Goal: Task Accomplishment & Management: Use online tool/utility

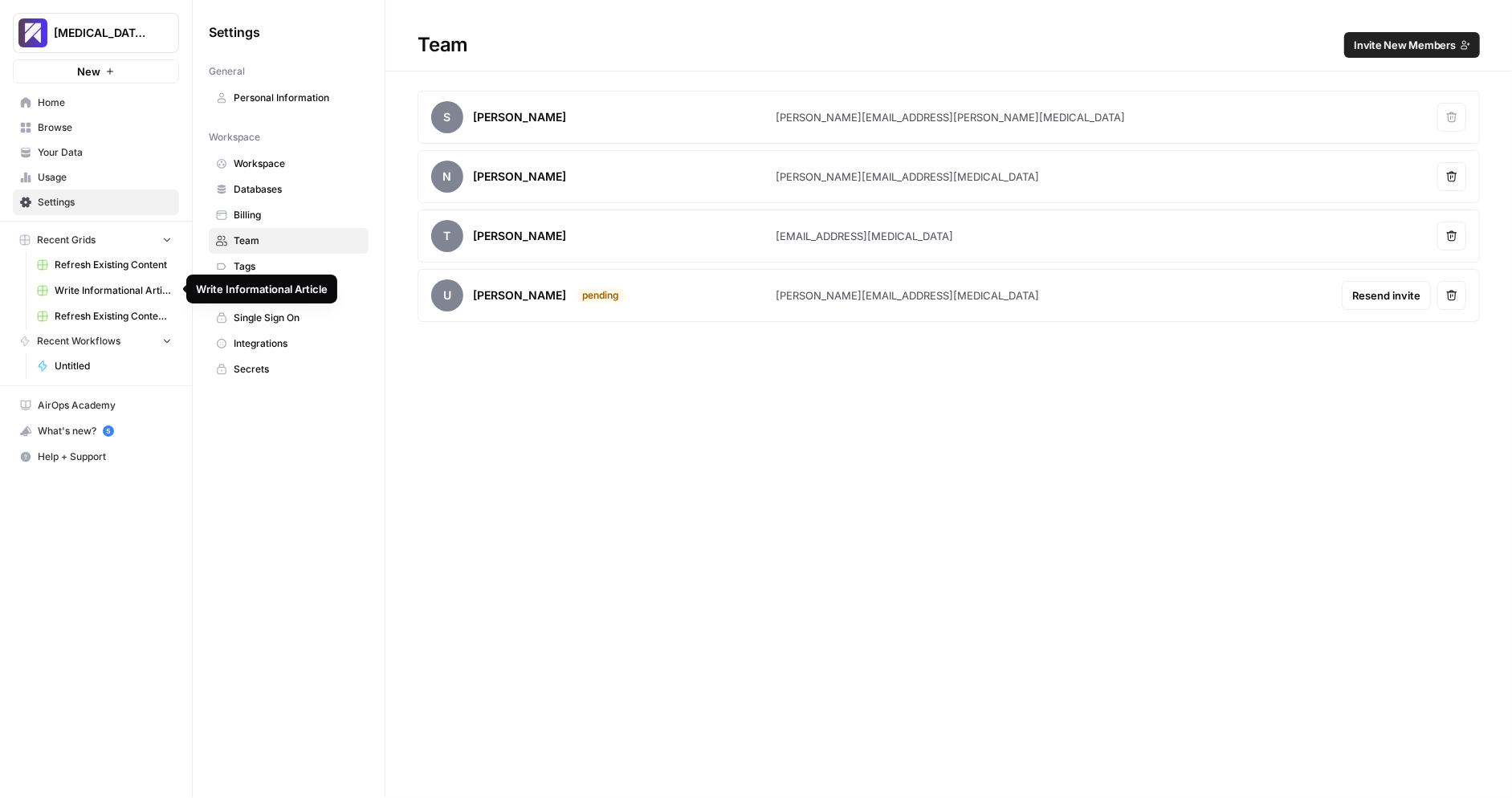
click at [94, 299] on link "Write Informational Article" at bounding box center [104, 290] width 149 height 26
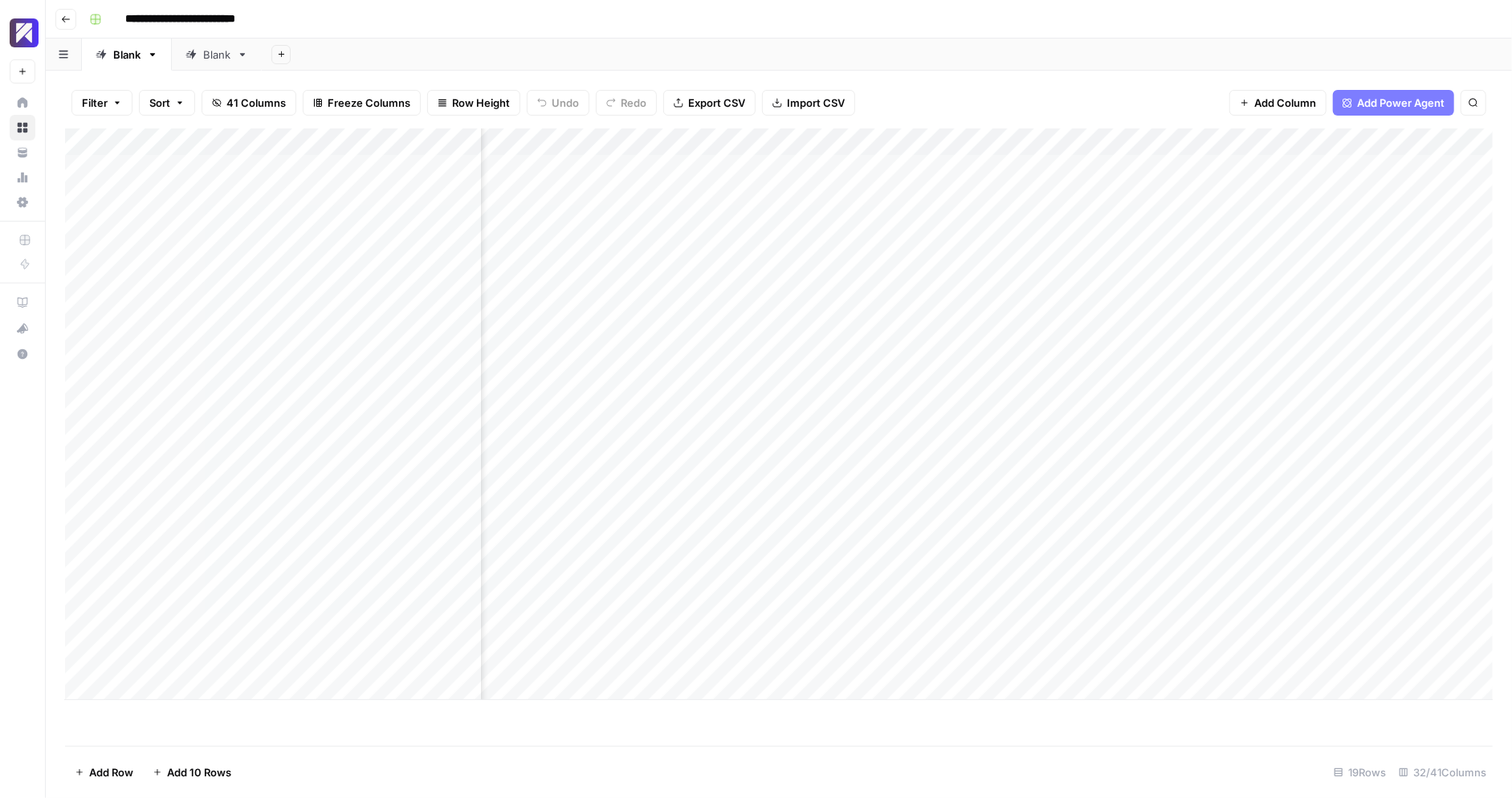
scroll to position [0, 4068]
click at [820, 552] on div "Add Column" at bounding box center [779, 414] width 1428 height 572
click at [907, 548] on div "Add Column" at bounding box center [779, 414] width 1428 height 572
click at [988, 556] on div "Add Column" at bounding box center [779, 414] width 1428 height 572
click at [1031, 545] on div "Add Column" at bounding box center [779, 414] width 1428 height 572
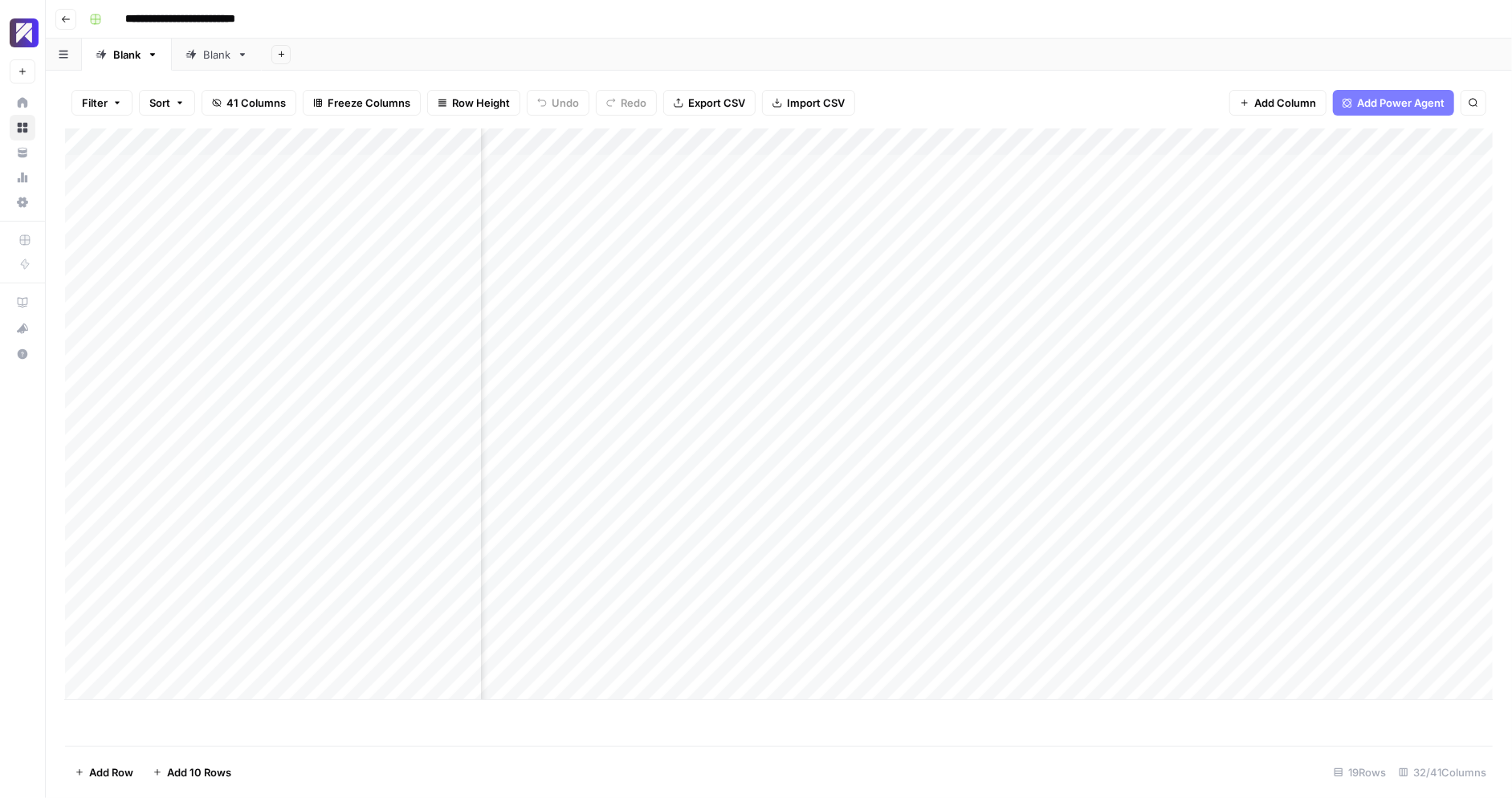
click at [1031, 545] on div "Add Column" at bounding box center [779, 414] width 1428 height 572
click at [1022, 526] on div "Add Column" at bounding box center [779, 414] width 1428 height 572
click at [1085, 548] on div "Add Column" at bounding box center [779, 414] width 1428 height 572
click at [1014, 552] on div "Add Column" at bounding box center [779, 414] width 1428 height 572
click at [825, 549] on div "Add Column" at bounding box center [779, 414] width 1428 height 572
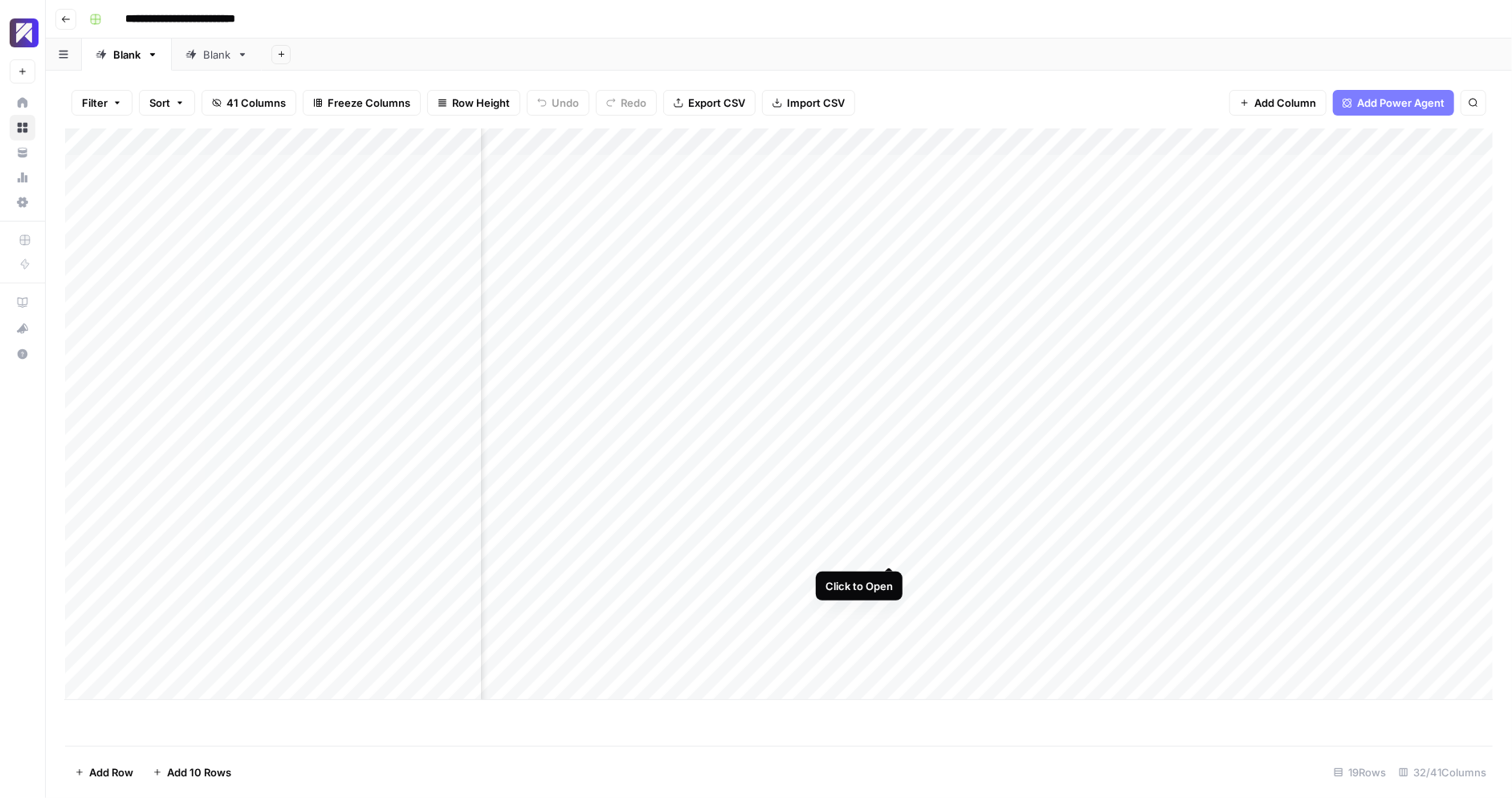
click at [884, 550] on div "Add Column" at bounding box center [779, 414] width 1428 height 572
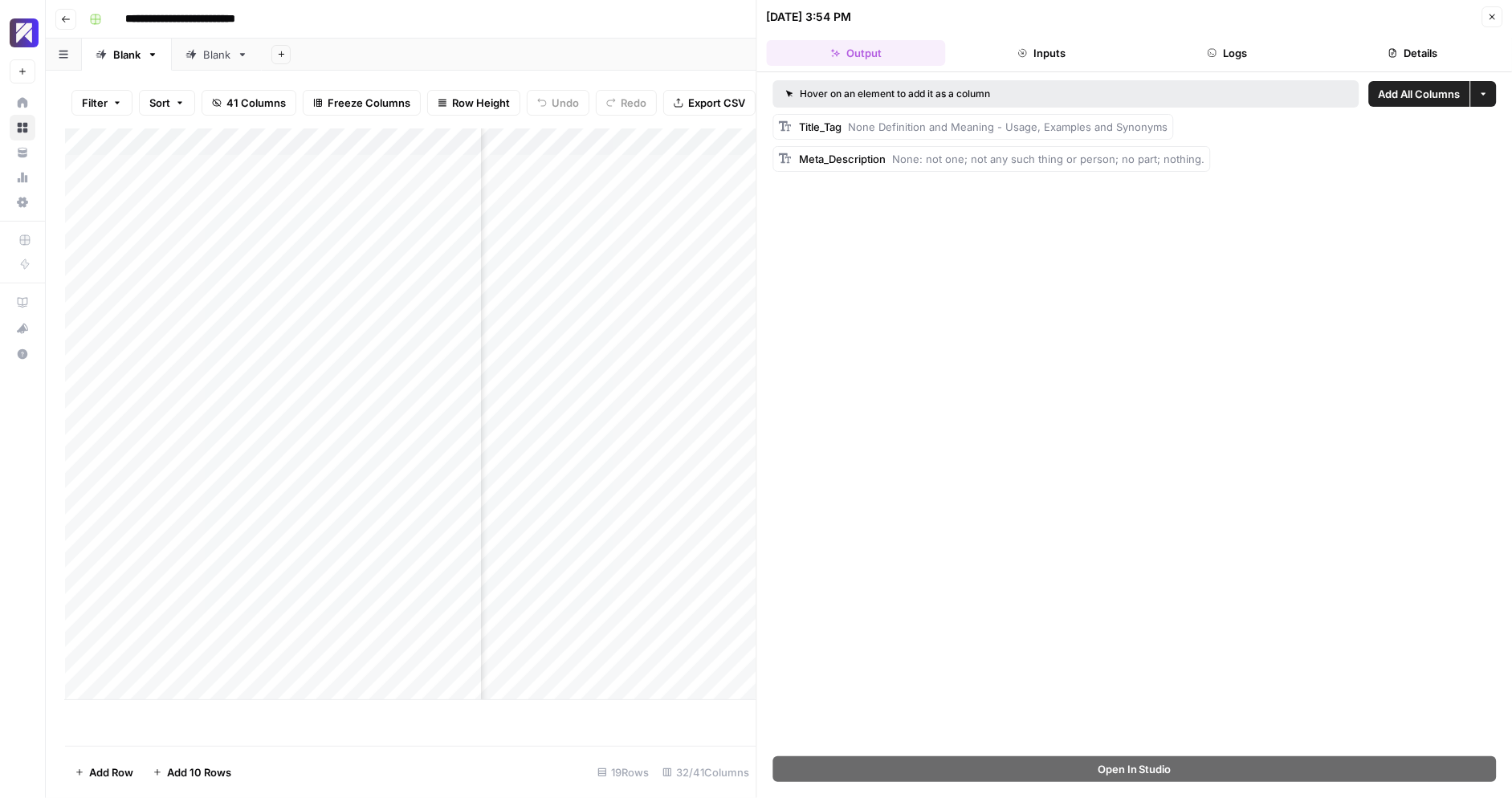
click at [1005, 47] on button "Inputs" at bounding box center [1041, 53] width 179 height 26
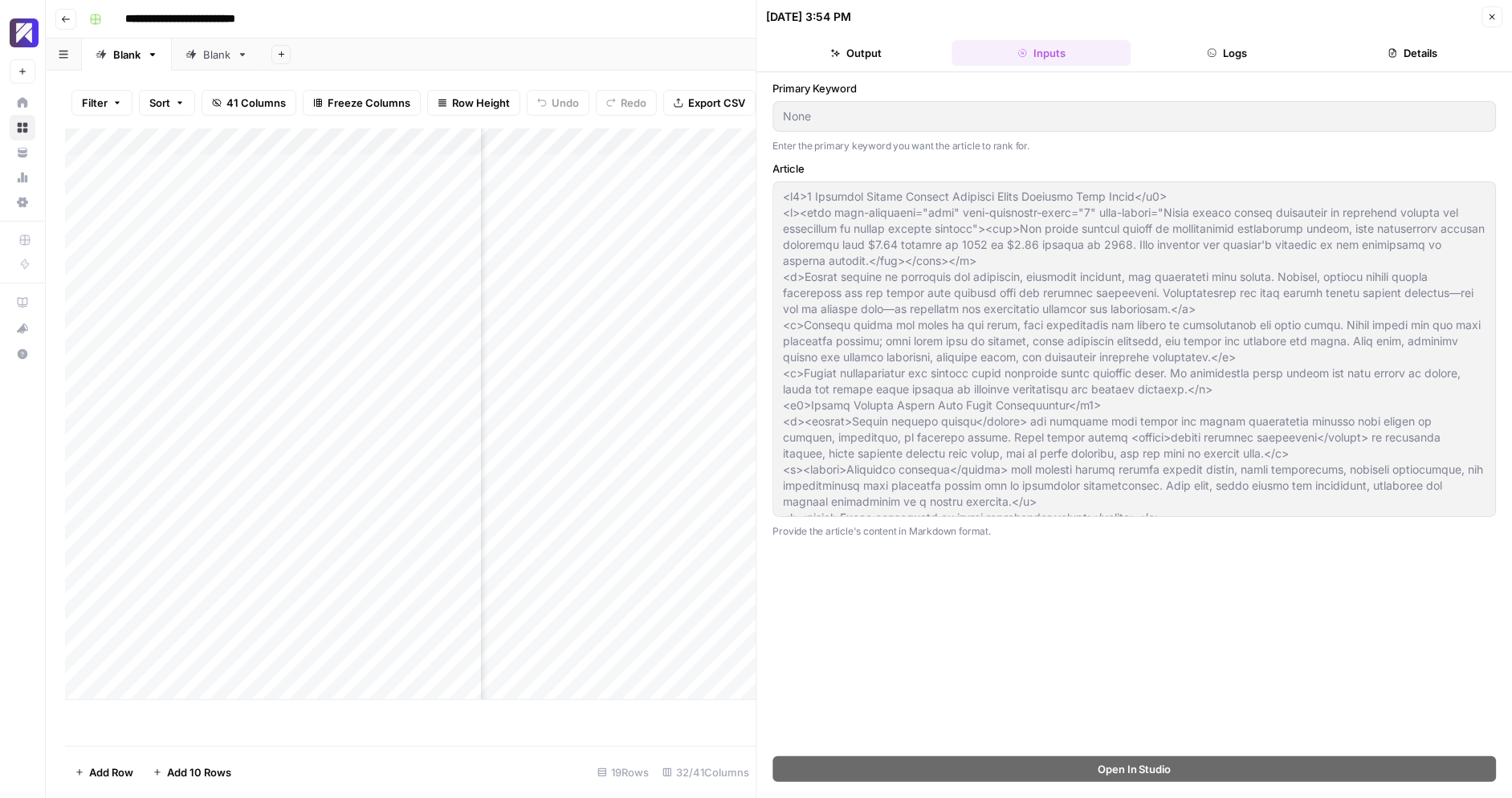
click at [1368, 43] on button "Details" at bounding box center [1413, 53] width 179 height 26
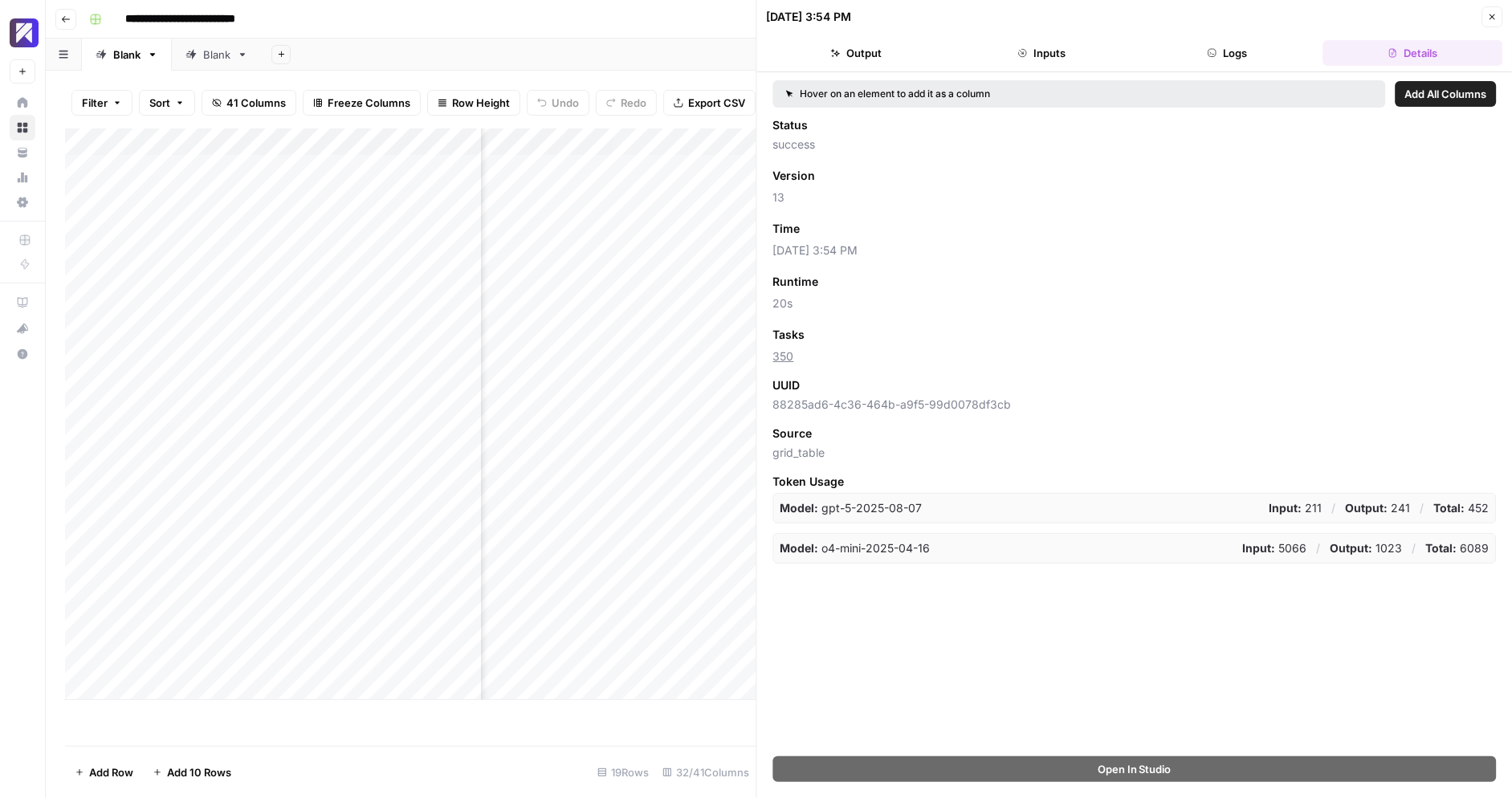
click at [921, 49] on button "Output" at bounding box center [856, 53] width 179 height 26
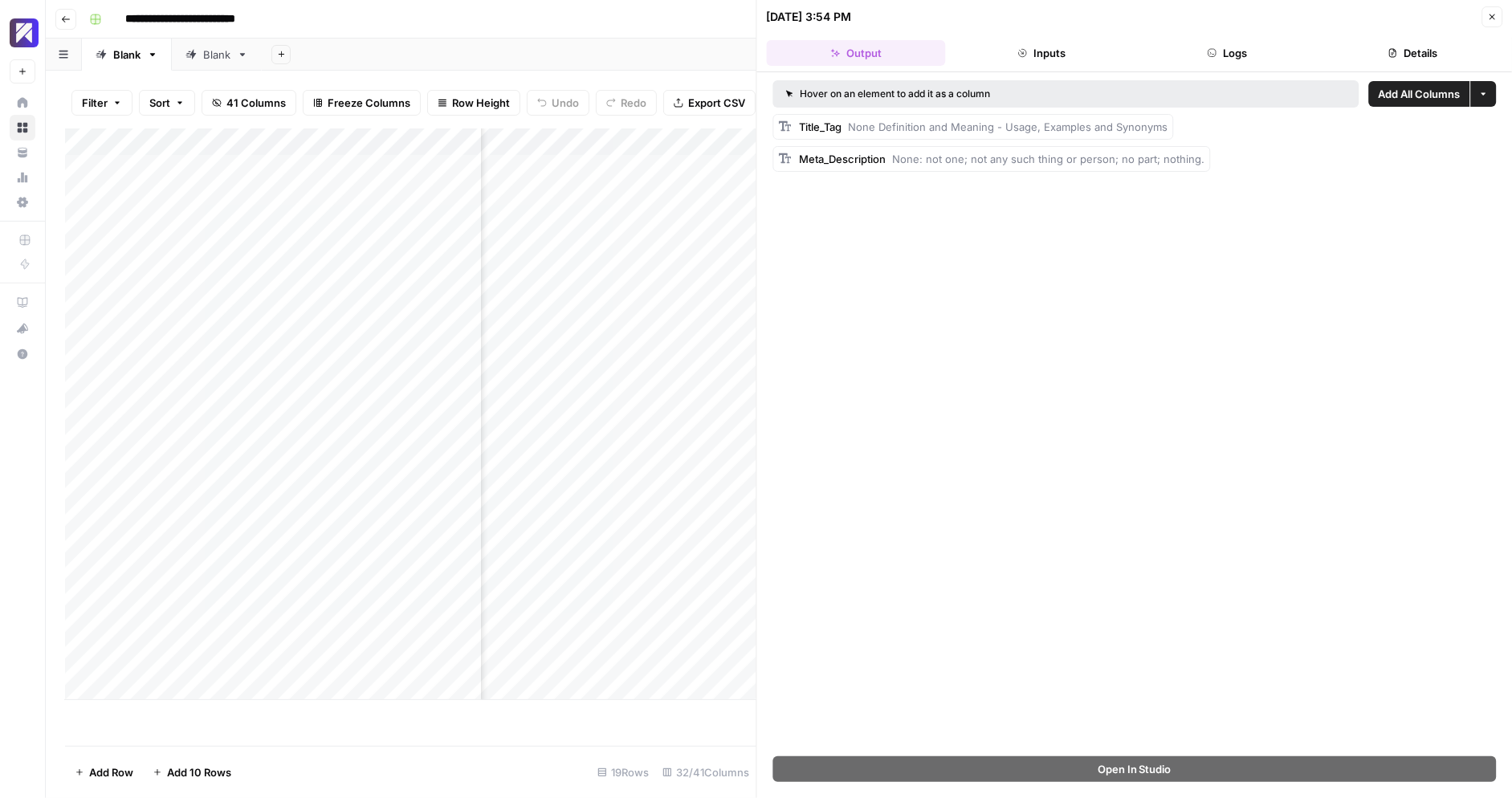
click at [1484, 17] on button "Close" at bounding box center [1491, 17] width 21 height 21
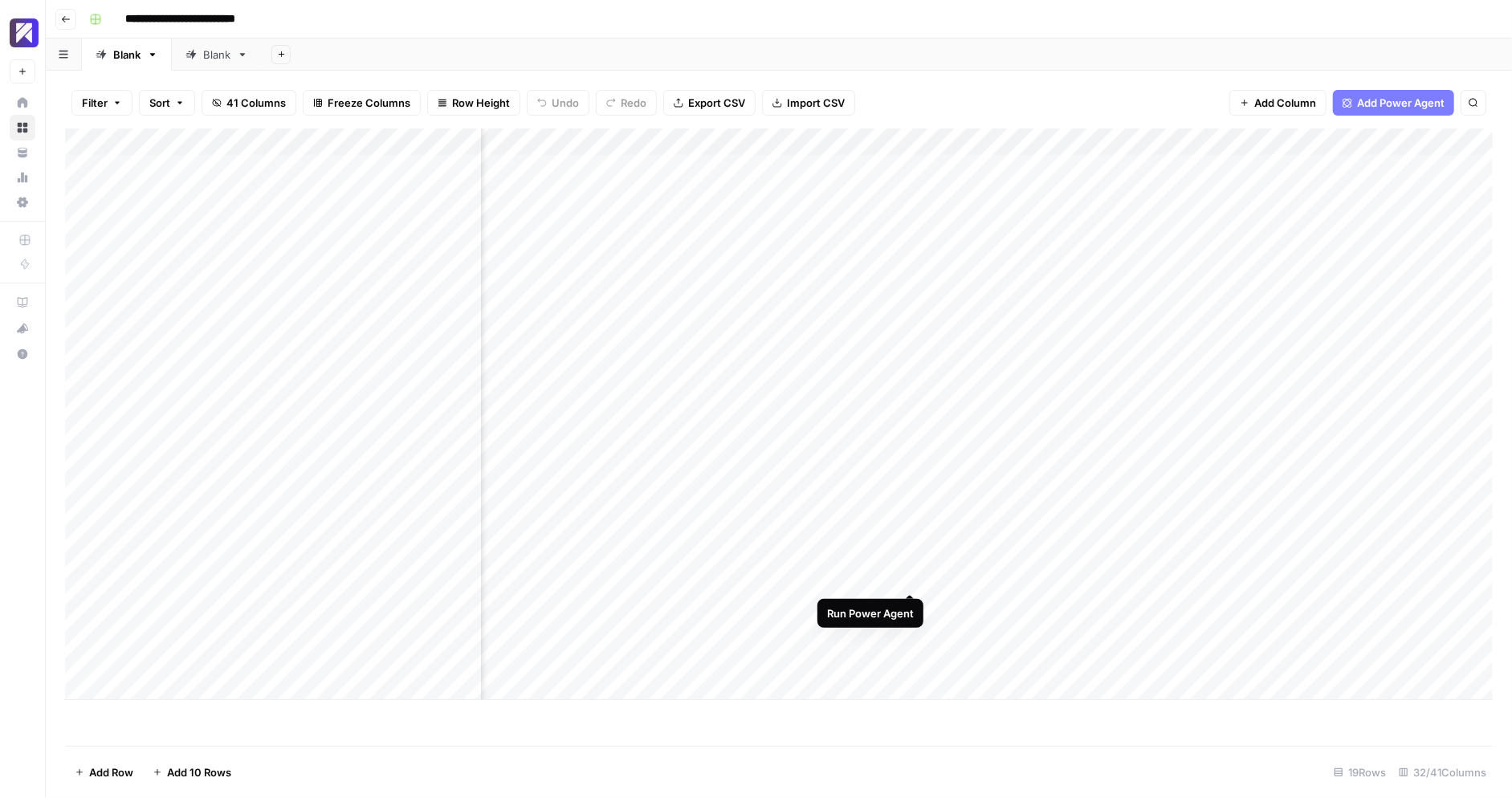
click at [903, 578] on div "Add Column" at bounding box center [779, 414] width 1428 height 572
click at [1137, 553] on div "Add Column" at bounding box center [779, 414] width 1428 height 572
click at [1172, 552] on div "Add Column" at bounding box center [779, 414] width 1428 height 572
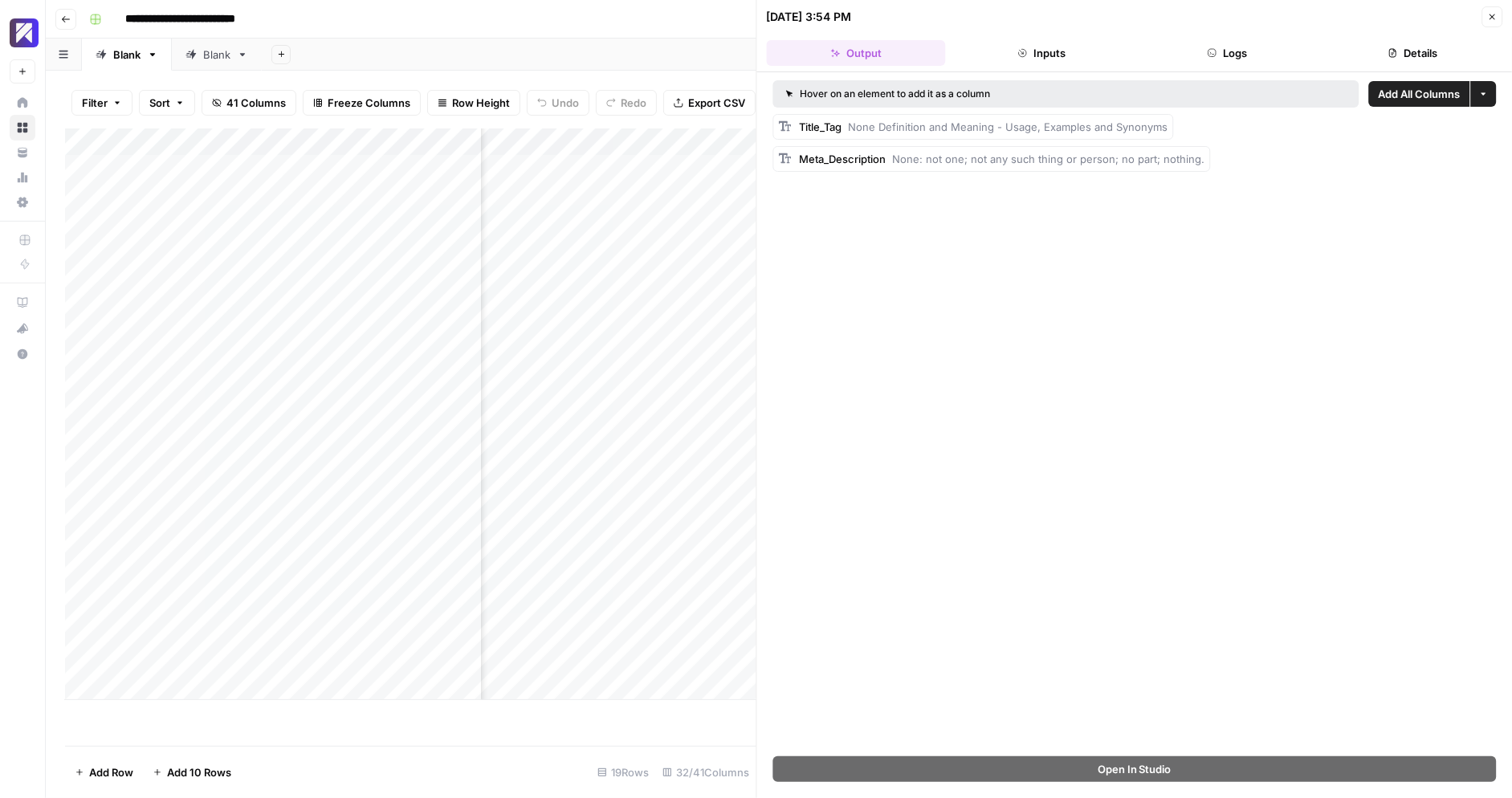
click at [1051, 53] on button "Inputs" at bounding box center [1041, 53] width 179 height 26
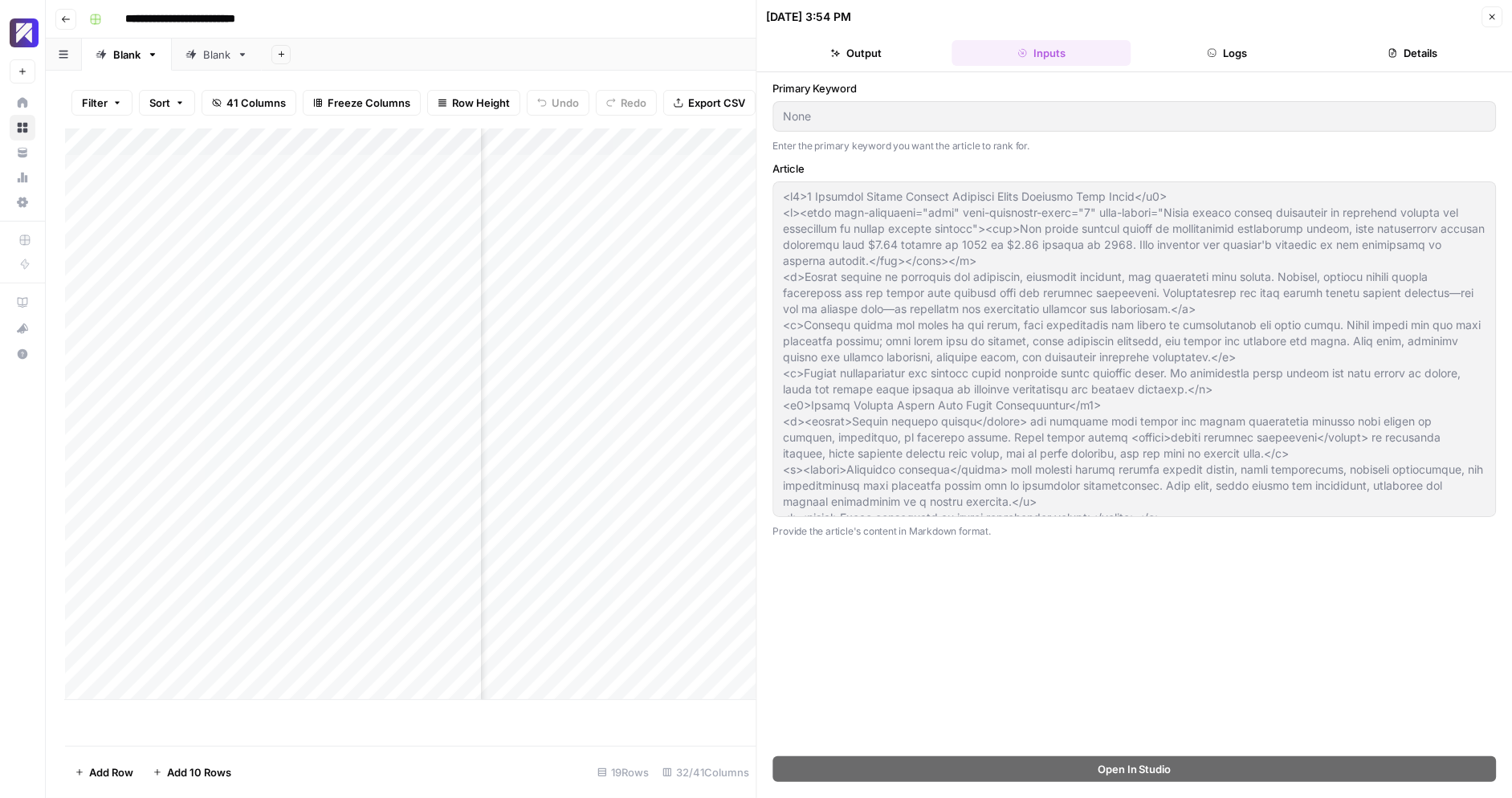
click at [1489, 22] on button "Close" at bounding box center [1491, 17] width 21 height 21
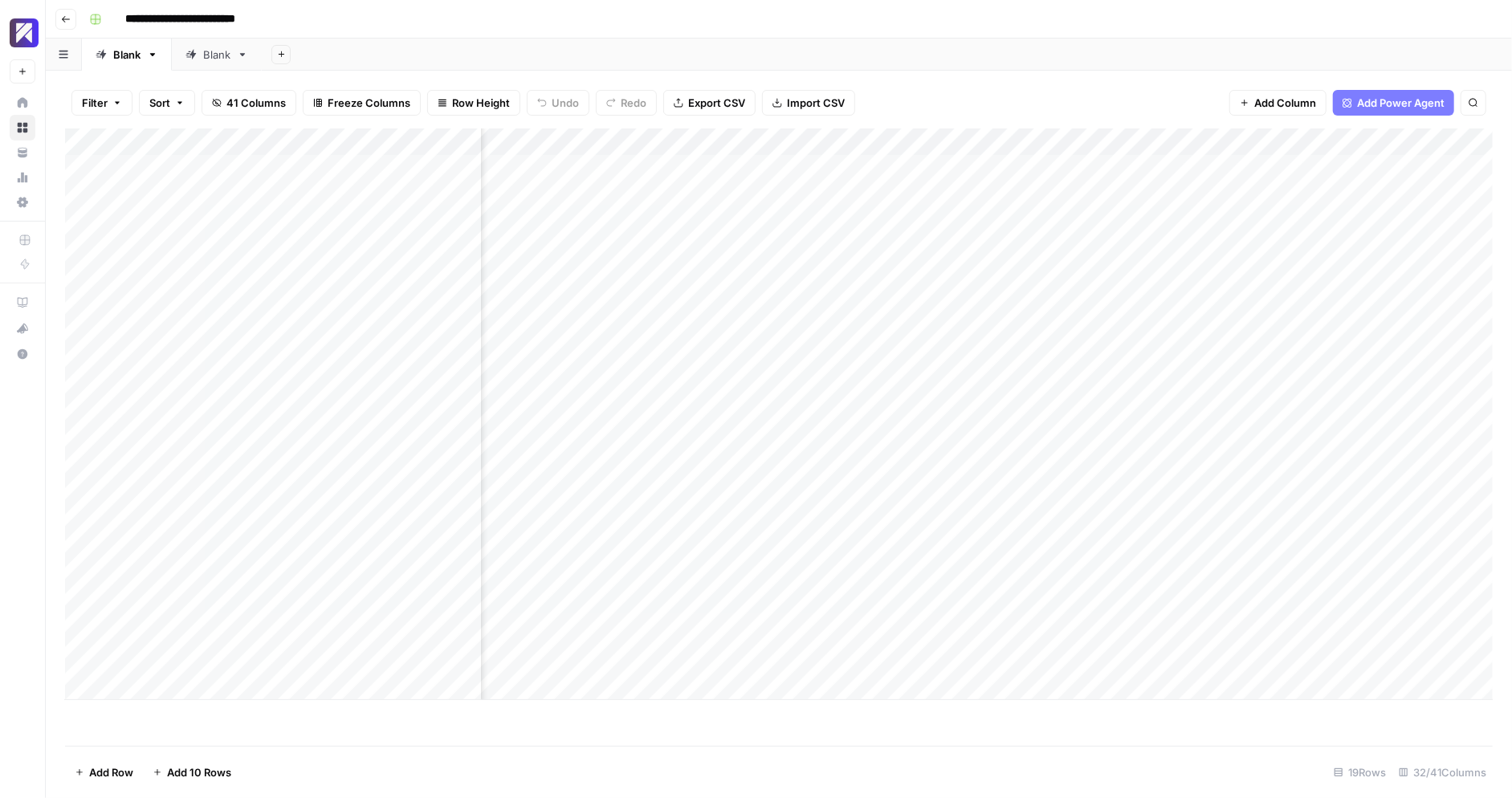
click at [1172, 141] on div "Add Column" at bounding box center [779, 414] width 1428 height 572
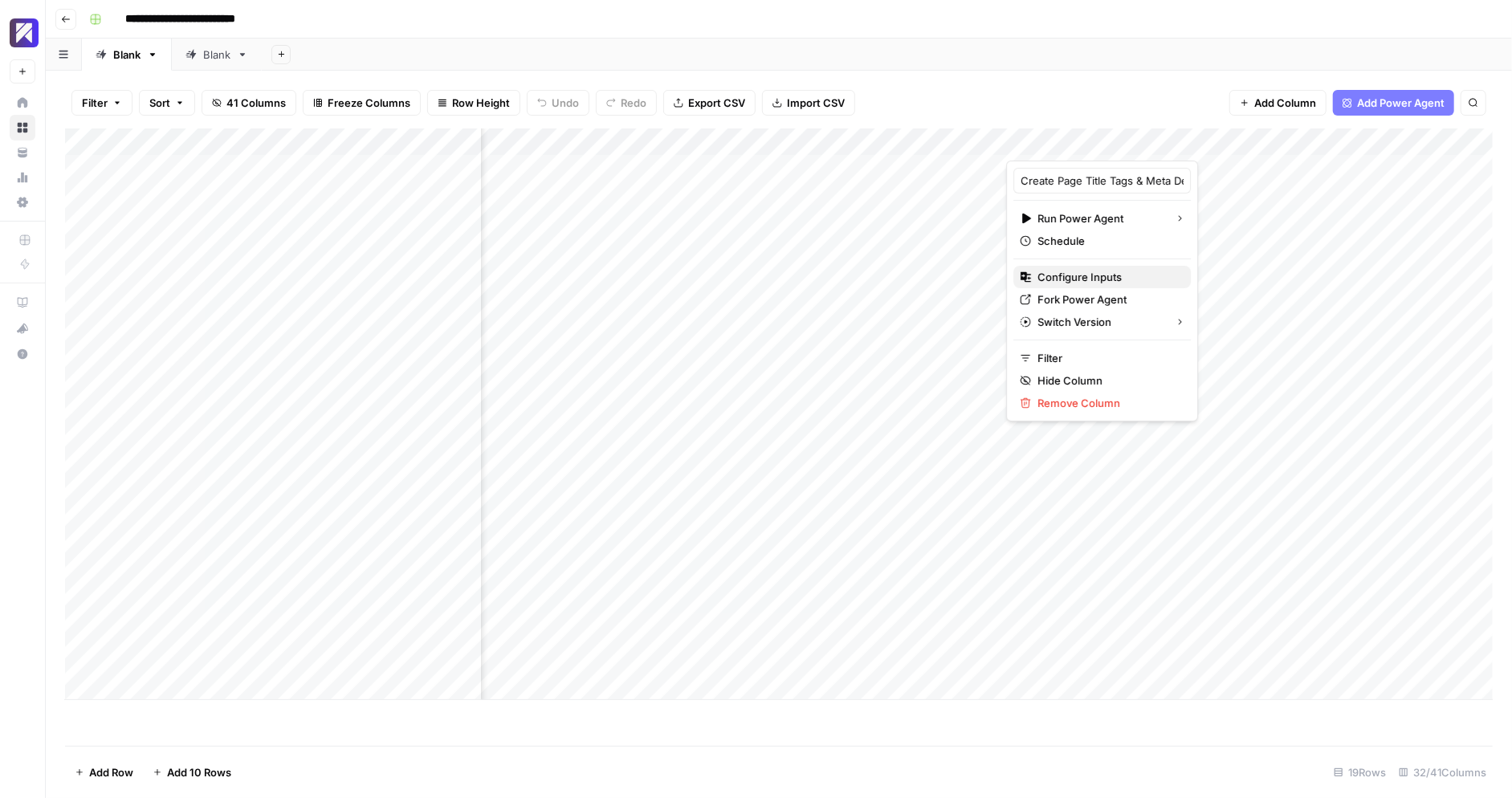
click at [1121, 280] on span "Configure Inputs" at bounding box center [1107, 276] width 140 height 16
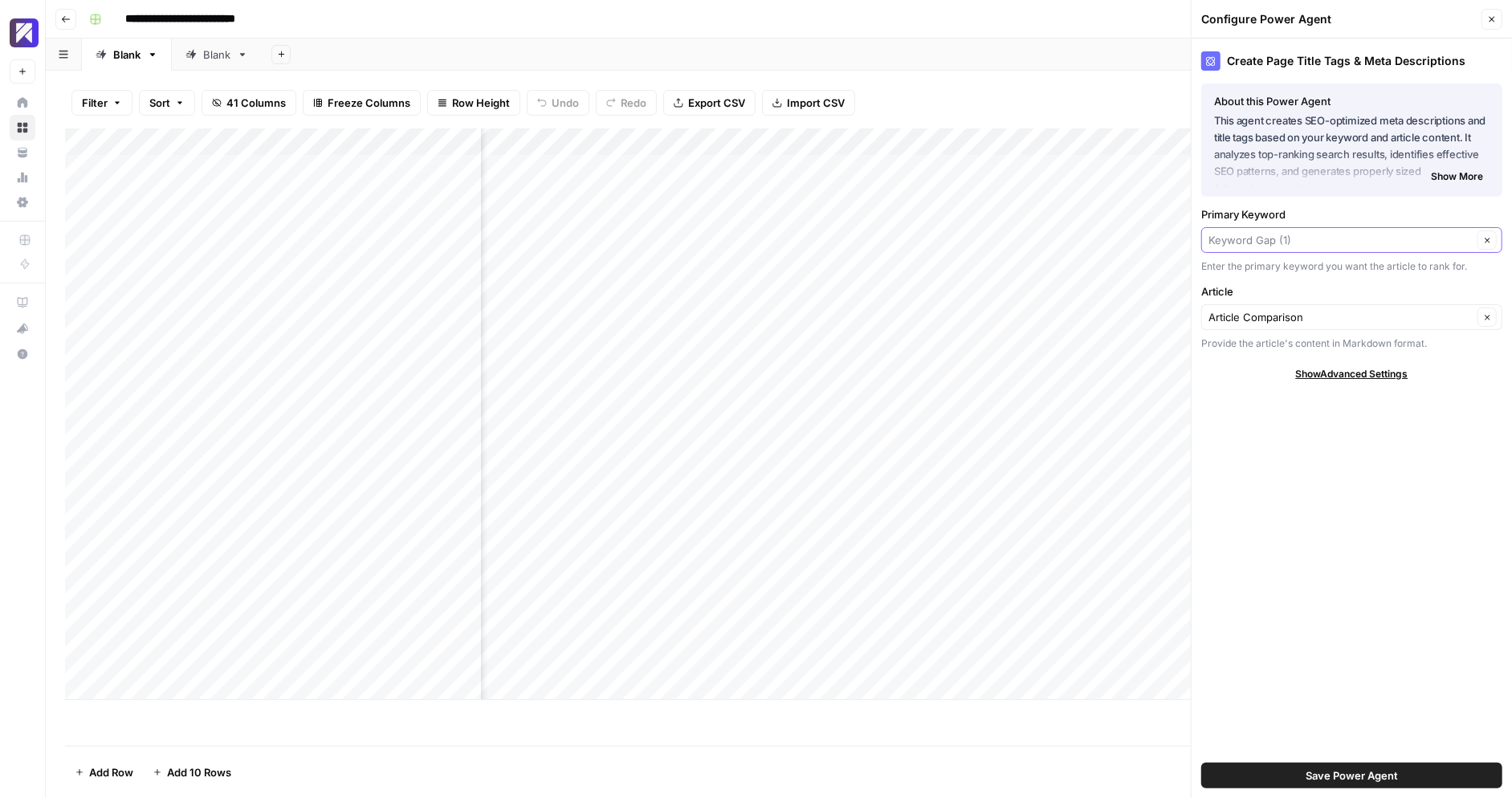
click at [1310, 239] on input "Primary Keyword" at bounding box center [1340, 240] width 265 height 16
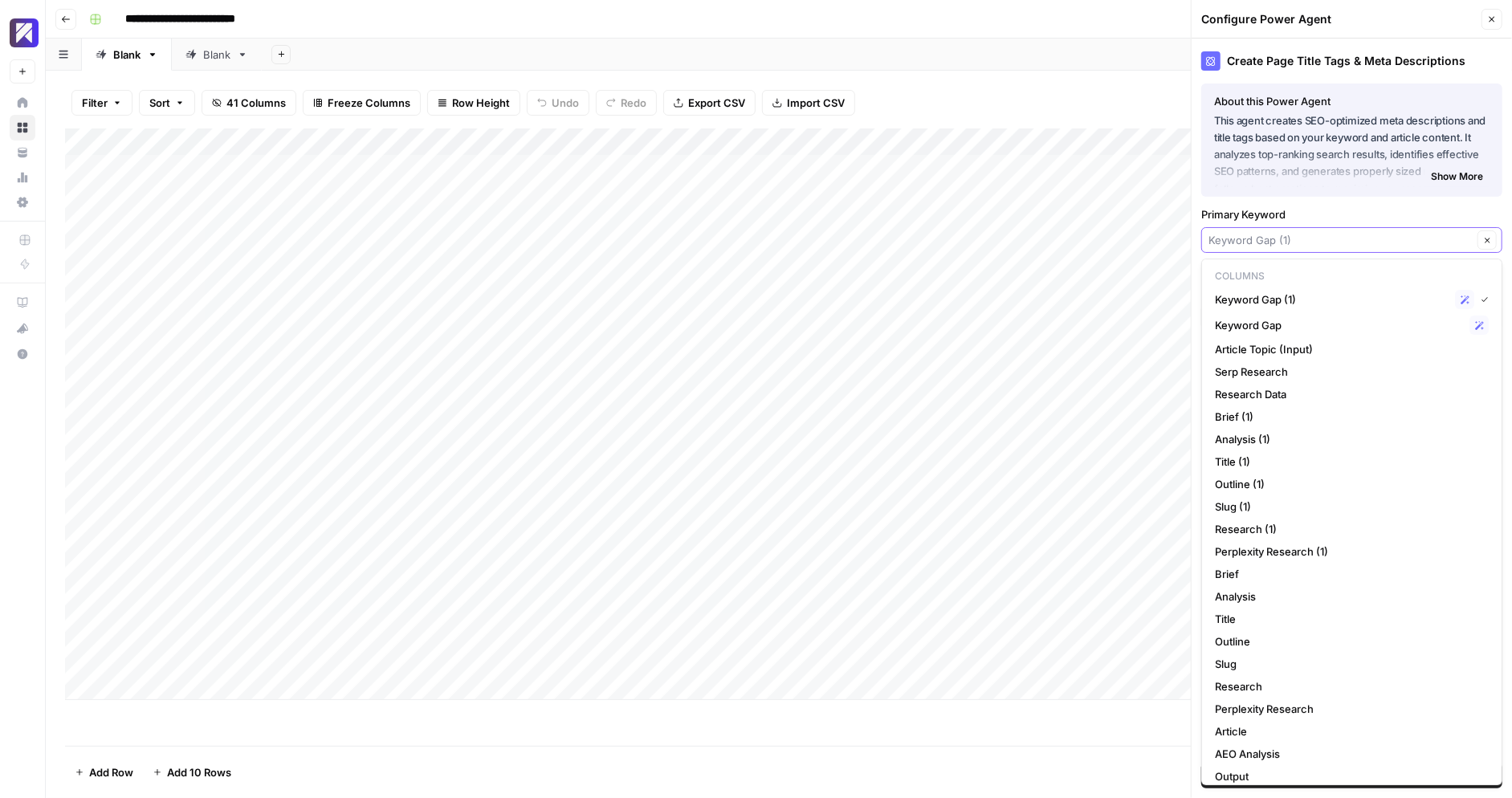
scroll to position [0, 25]
click at [1297, 351] on span "Article Topic (Input)" at bounding box center [1348, 349] width 267 height 16
type input "Article Topic (Input)"
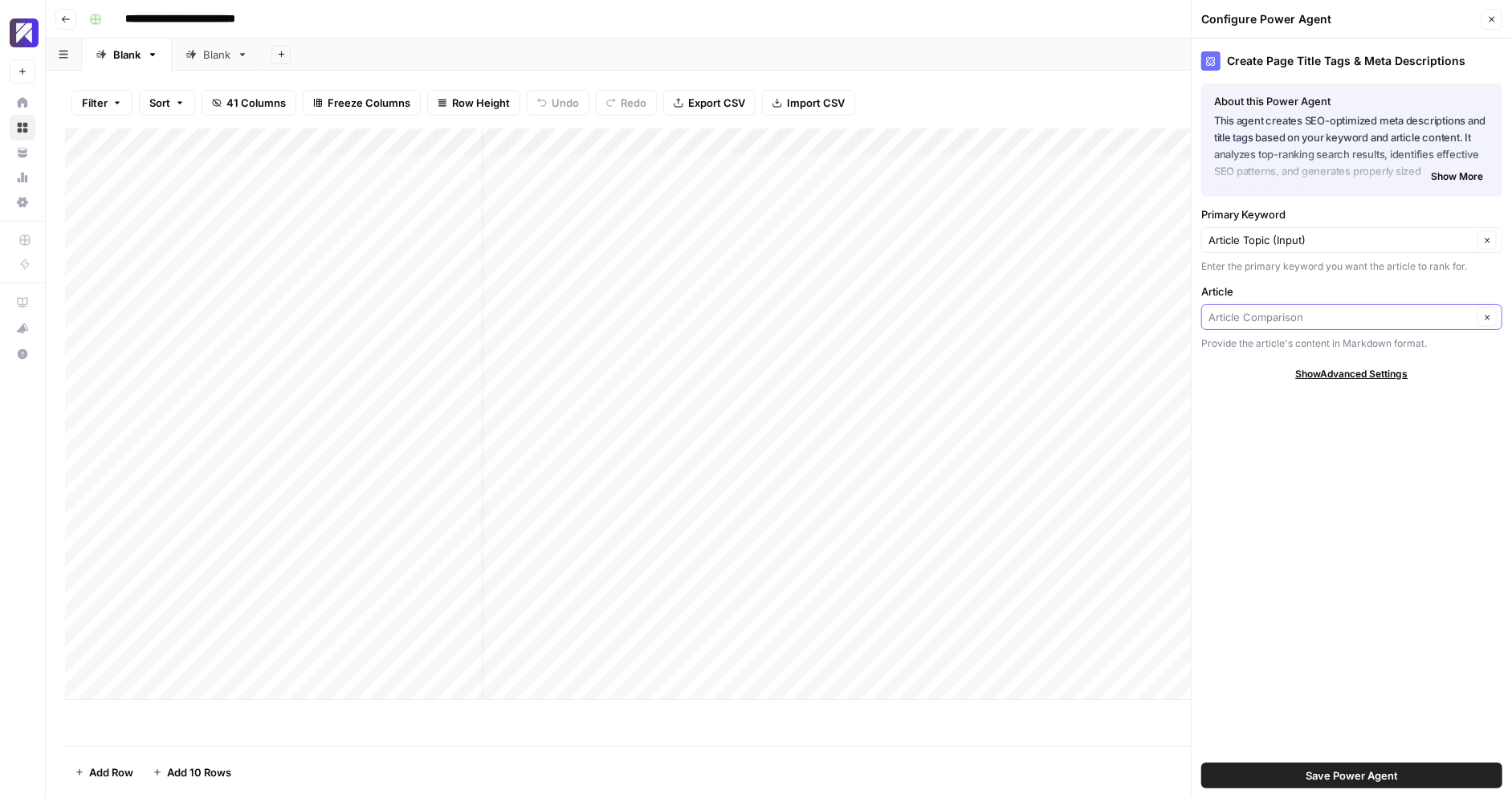
click at [1281, 316] on input "Article" at bounding box center [1340, 316] width 265 height 16
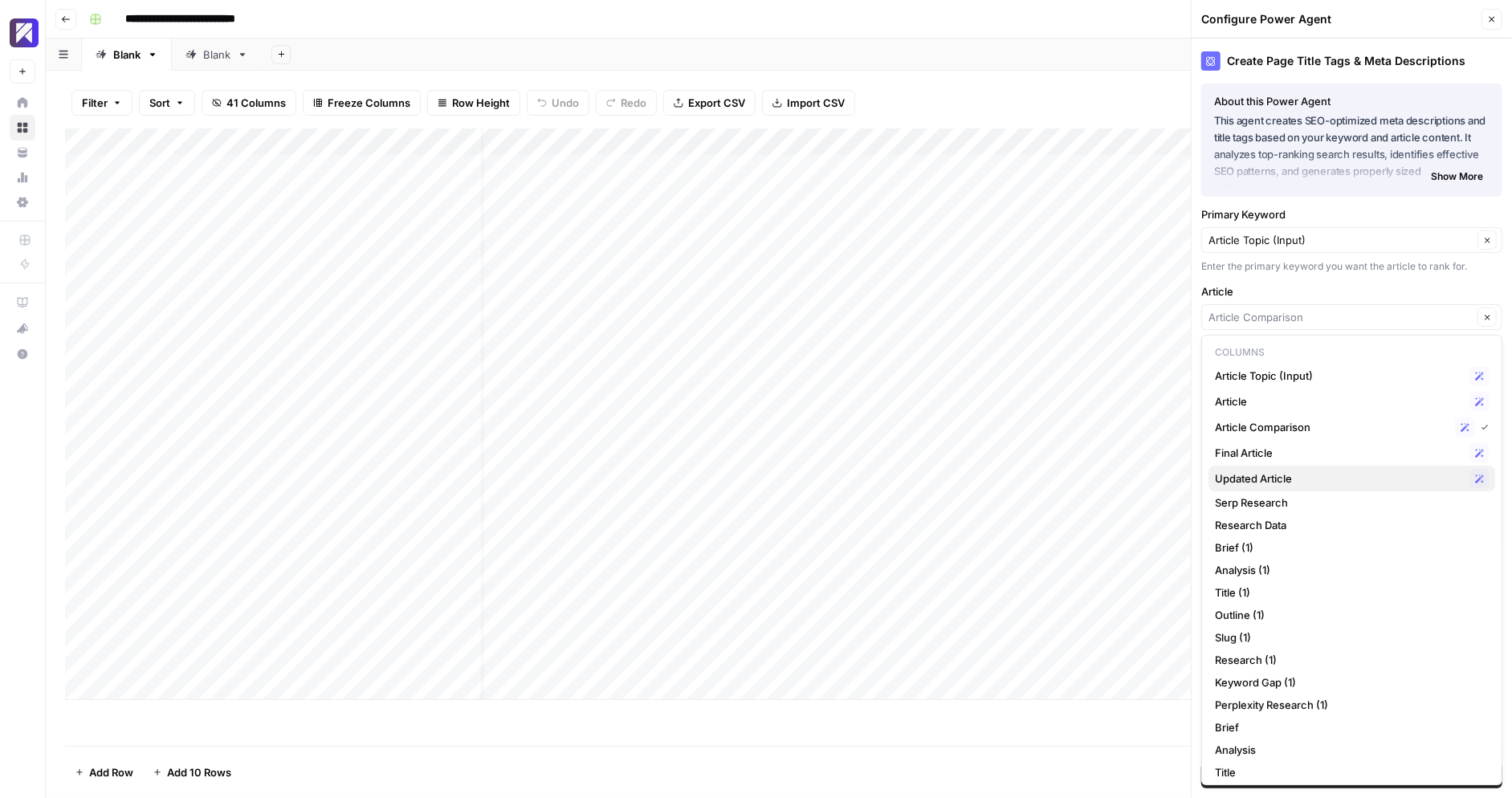
click at [1315, 473] on span "Updated Article" at bounding box center [1338, 478] width 248 height 16
type input "Updated Article"
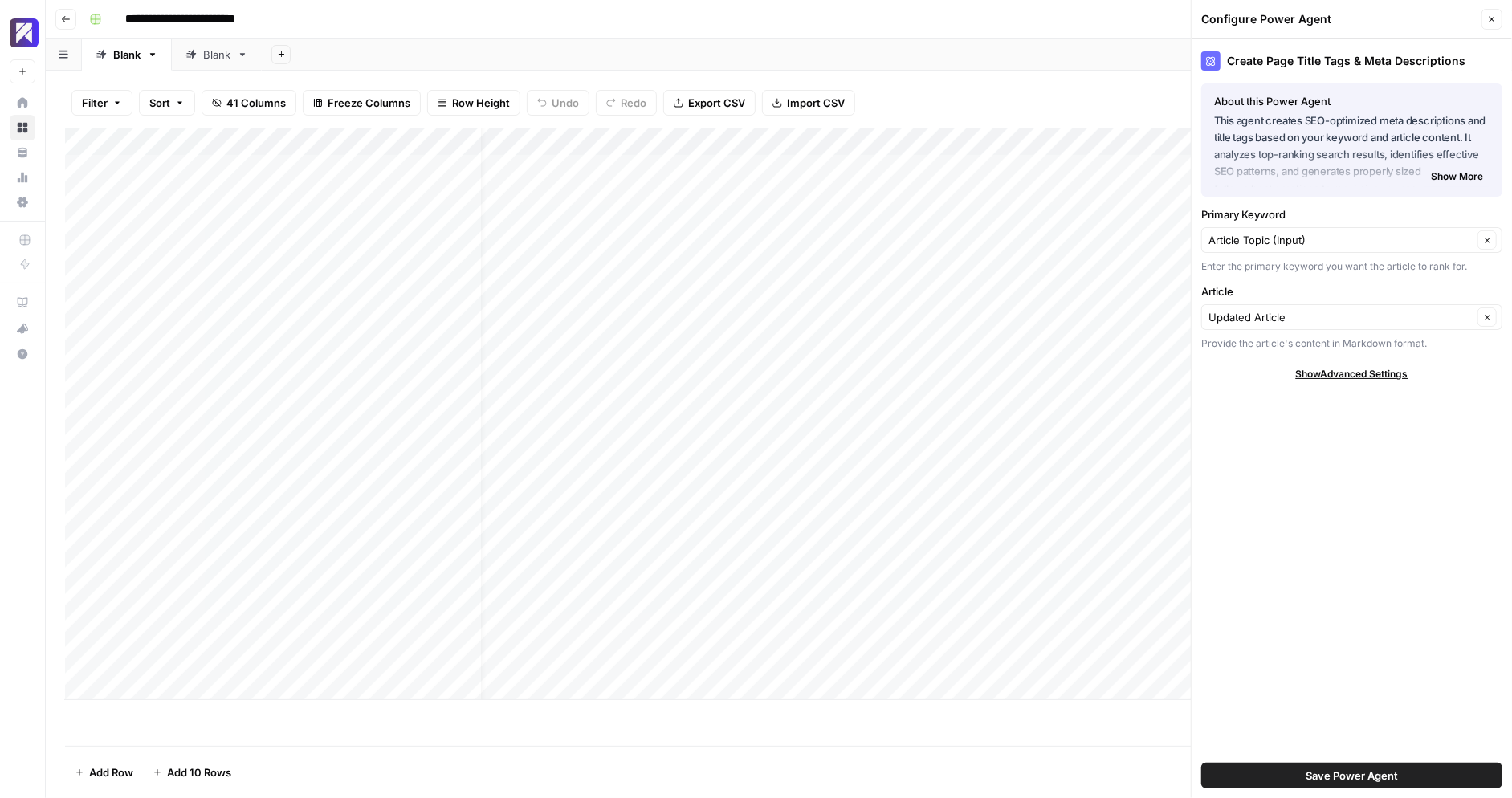
click at [1298, 779] on button "Save Power Agent" at bounding box center [1351, 775] width 301 height 26
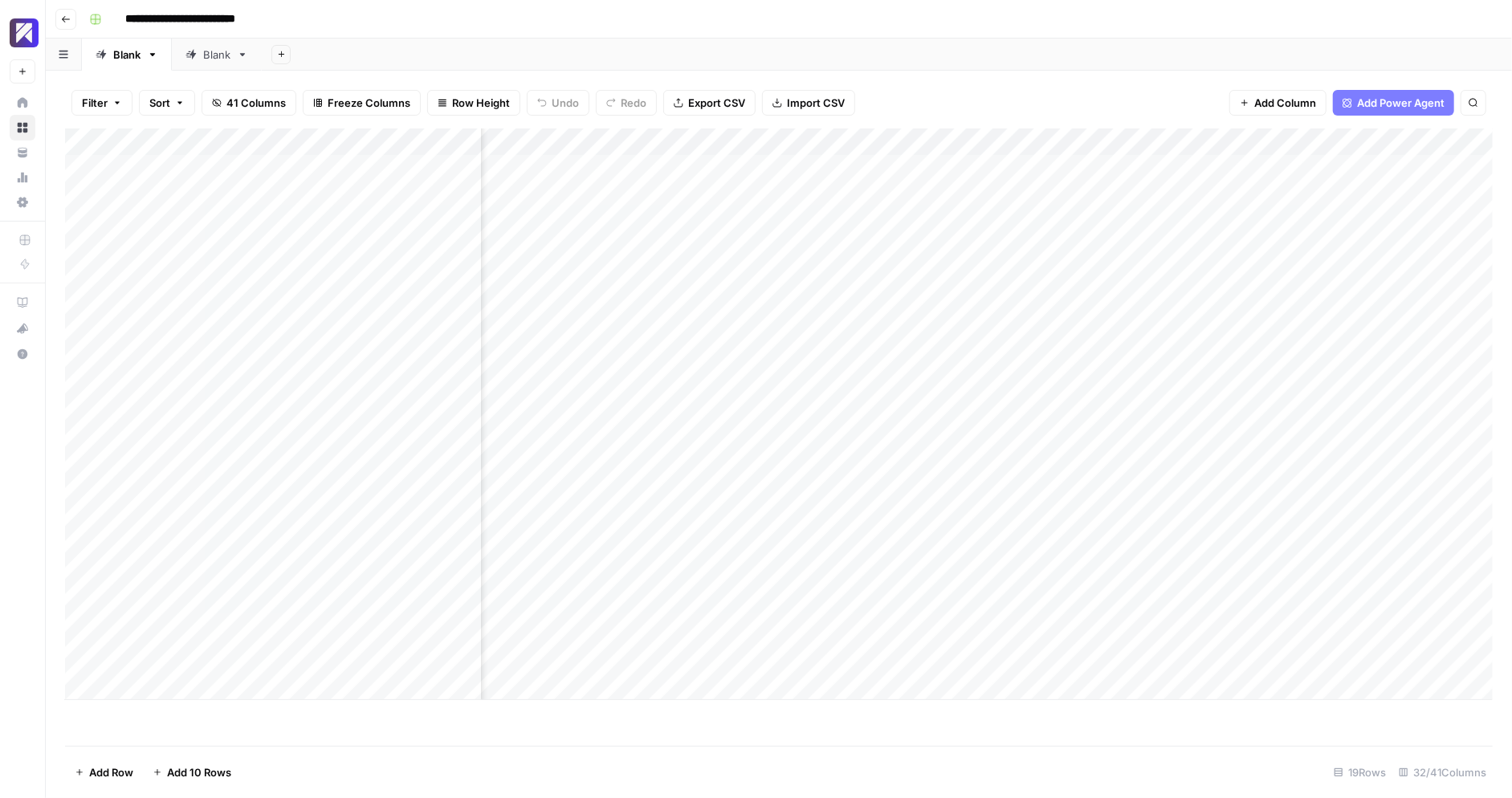
scroll to position [0, 4343]
click at [746, 610] on div "Add Column" at bounding box center [779, 414] width 1428 height 572
click at [539, 547] on div "Add Column" at bounding box center [779, 414] width 1428 height 572
click at [637, 546] on div "Add Column" at bounding box center [779, 414] width 1428 height 572
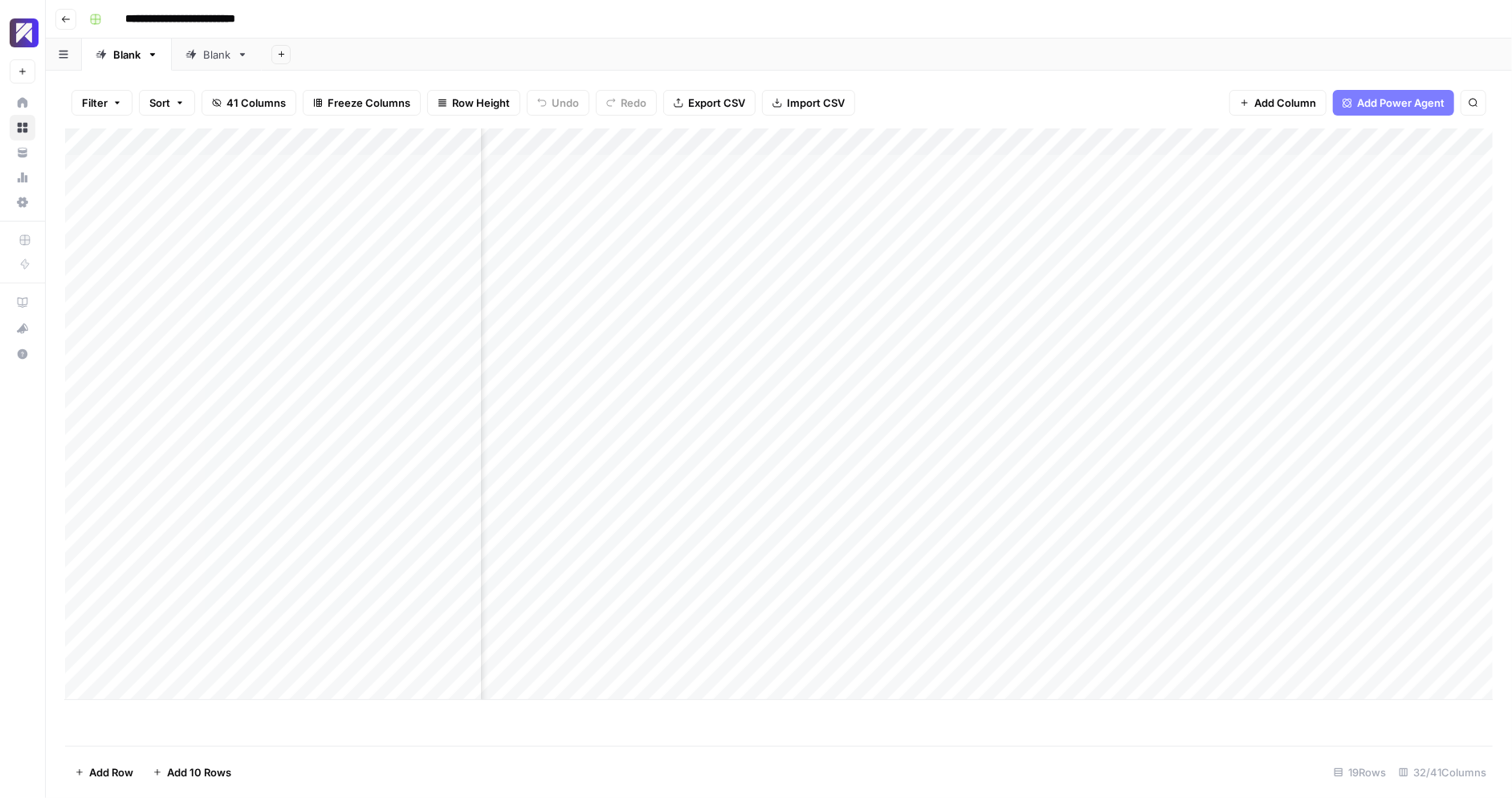
click at [827, 551] on div "Add Column" at bounding box center [779, 414] width 1428 height 572
click at [844, 549] on div "Add Column" at bounding box center [779, 414] width 1428 height 572
click at [849, 500] on div "Add Column" at bounding box center [779, 414] width 1428 height 572
click at [939, 548] on div "Add Column" at bounding box center [779, 414] width 1428 height 572
click at [704, 578] on div "Add Column" at bounding box center [779, 414] width 1428 height 572
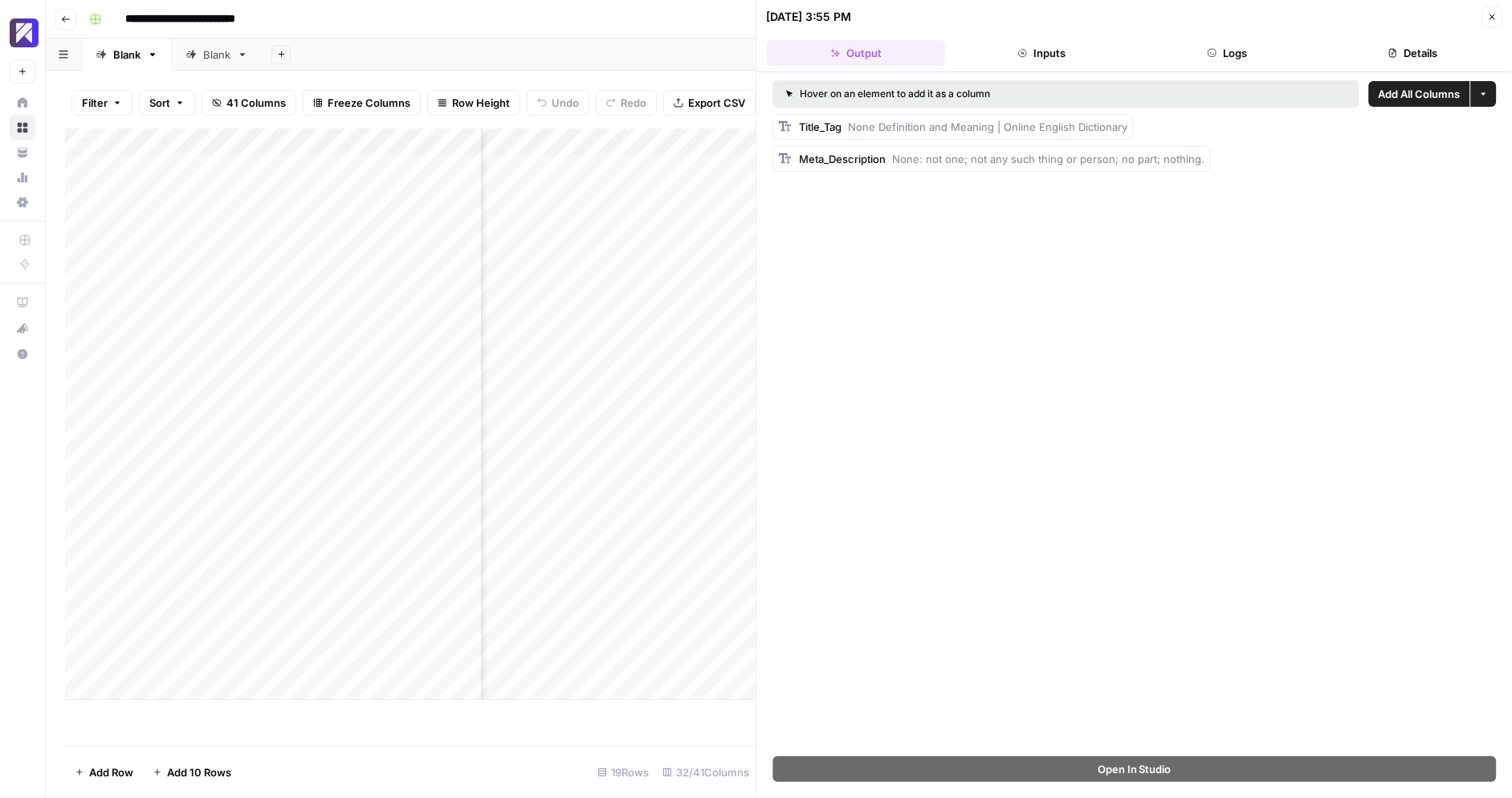
click at [1499, 10] on button "Close" at bounding box center [1491, 17] width 21 height 21
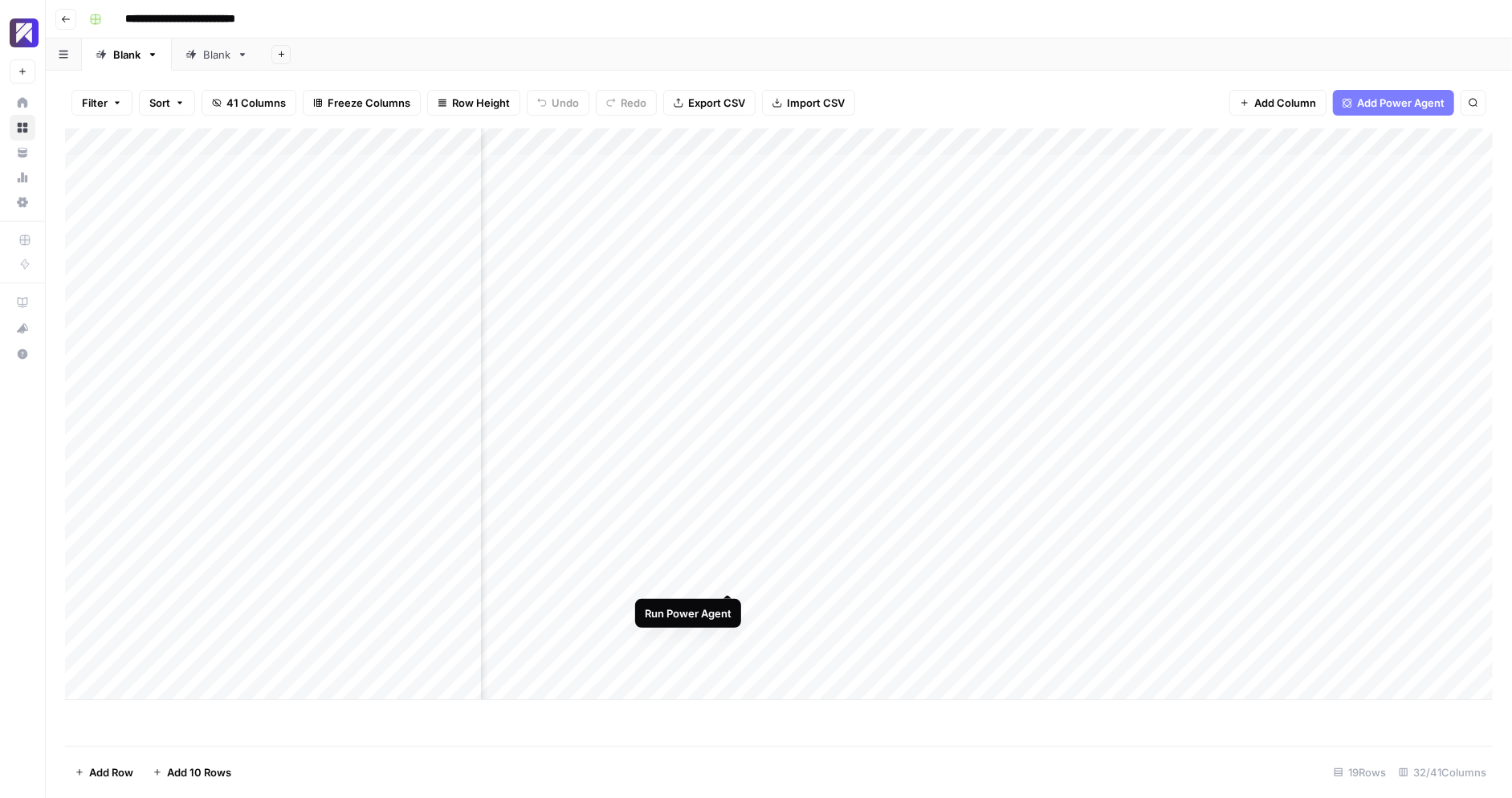
click at [723, 581] on div "Add Column" at bounding box center [779, 414] width 1428 height 572
click at [936, 471] on div "Add Column" at bounding box center [779, 414] width 1428 height 572
click at [821, 465] on div "Add Column" at bounding box center [779, 414] width 1428 height 572
click at [821, 521] on div "Add Column" at bounding box center [779, 414] width 1428 height 572
click at [925, 545] on div "Add Column" at bounding box center [779, 414] width 1428 height 572
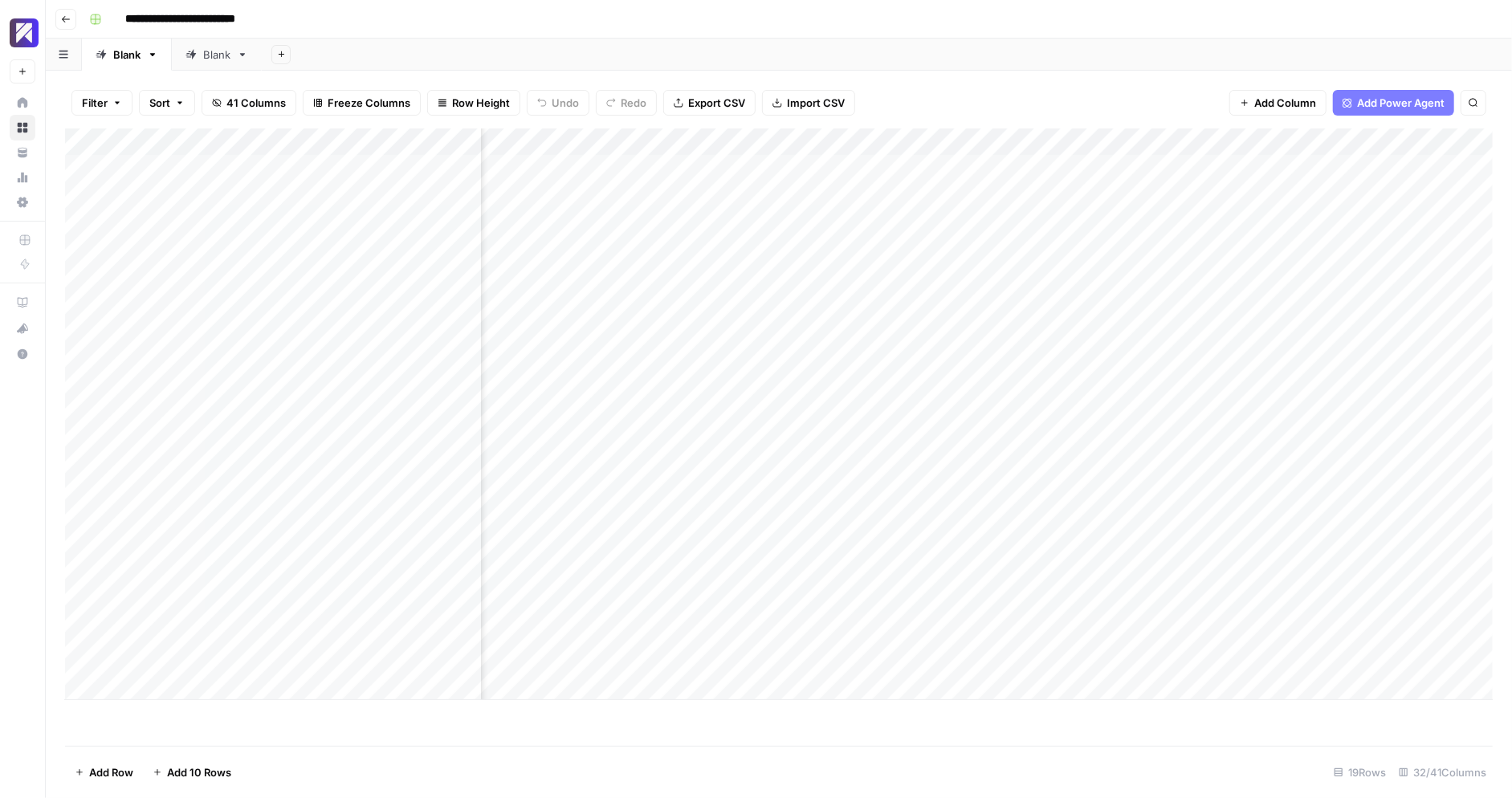
click at [797, 515] on div "Add Column" at bounding box center [779, 414] width 1428 height 572
click at [920, 583] on div "Add Column" at bounding box center [779, 414] width 1428 height 572
click at [849, 580] on div "Add Column" at bounding box center [779, 414] width 1428 height 572
click at [871, 574] on div "Add Column" at bounding box center [779, 414] width 1428 height 572
click at [871, 574] on textarea "**********" at bounding box center [899, 578] width 315 height 23
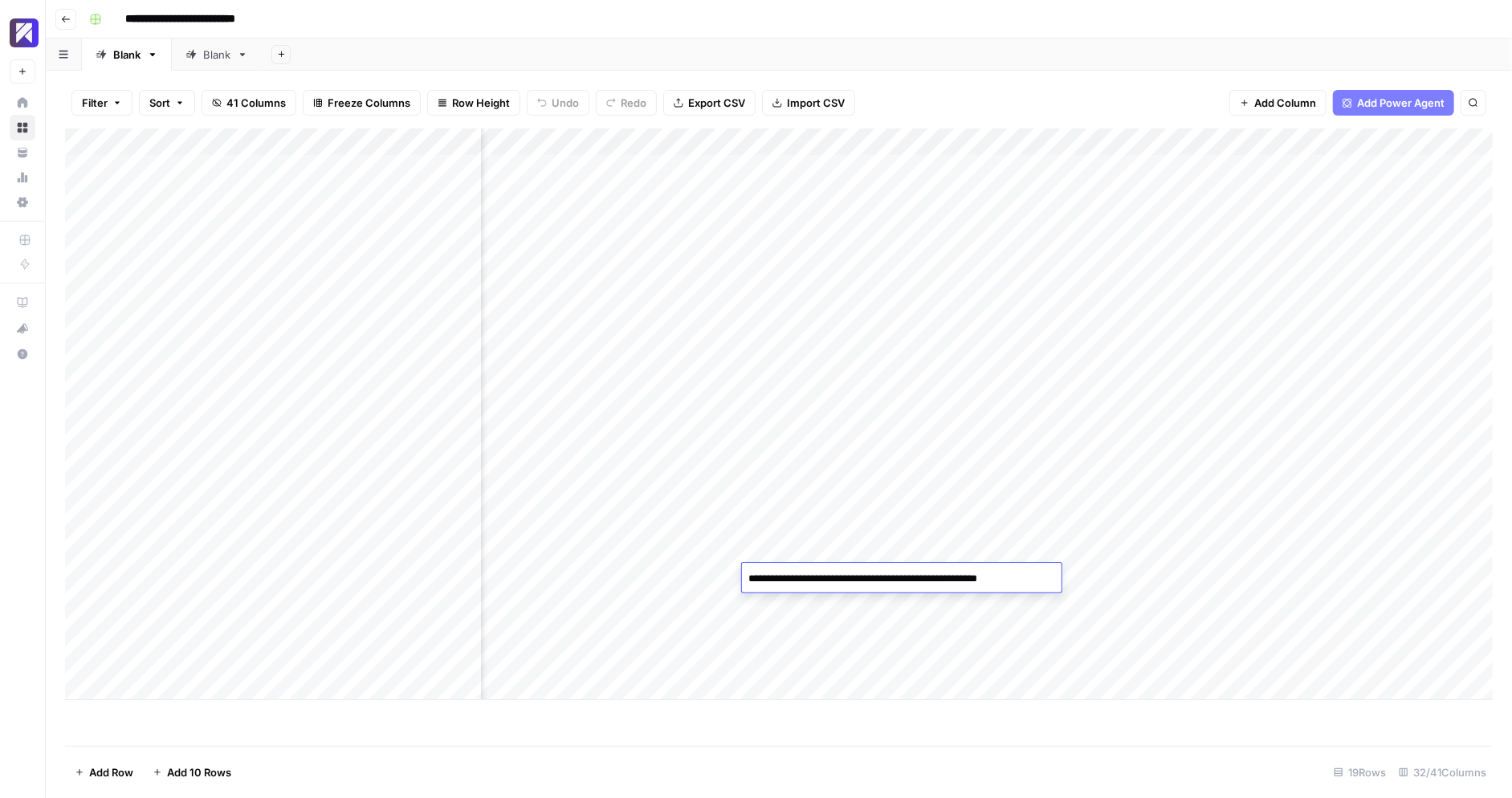
click at [921, 533] on div "Add Column" at bounding box center [779, 414] width 1428 height 572
click at [935, 580] on div "Add Column" at bounding box center [779, 414] width 1428 height 572
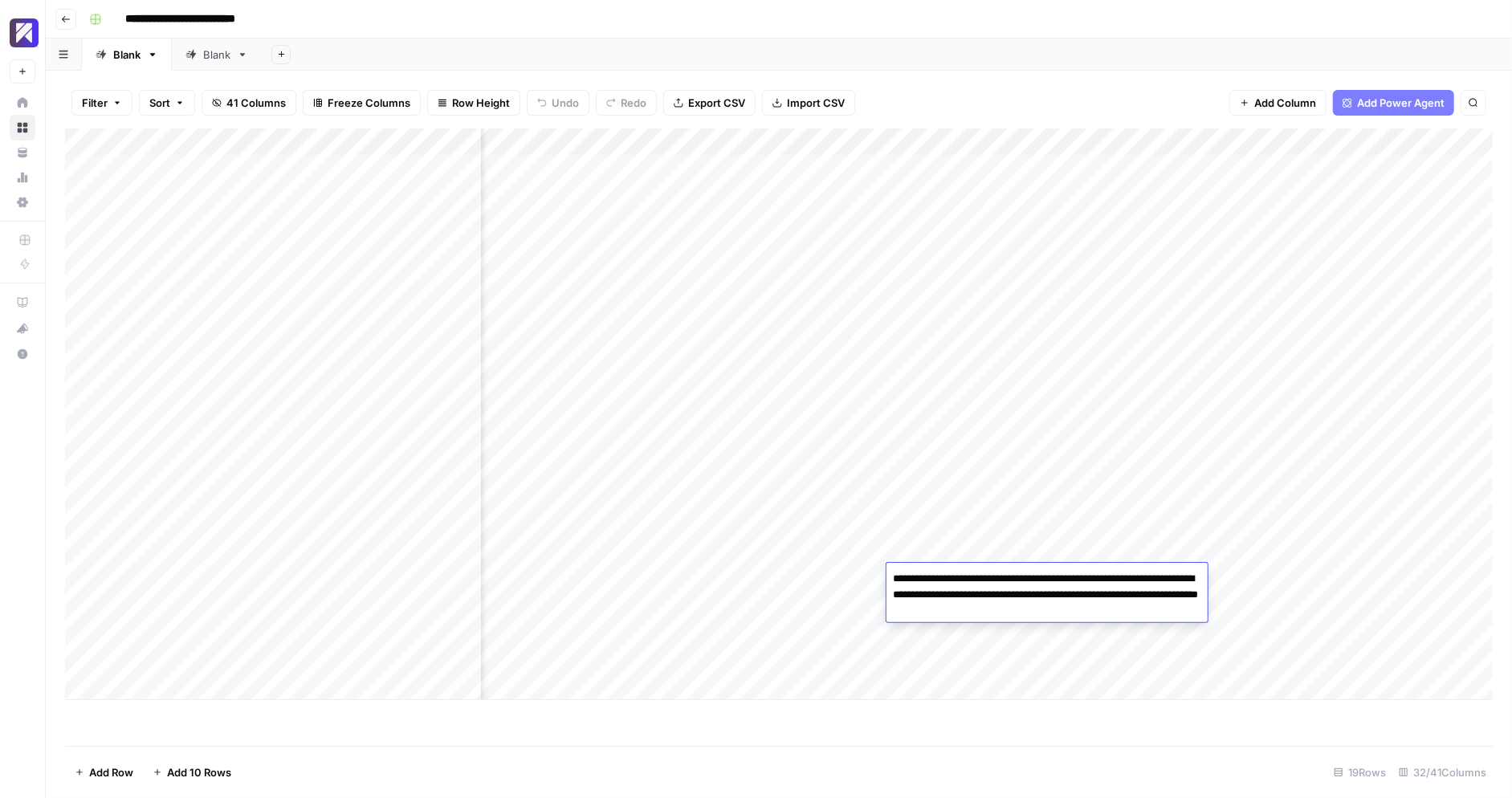
click at [930, 527] on div "Add Column" at bounding box center [779, 414] width 1428 height 572
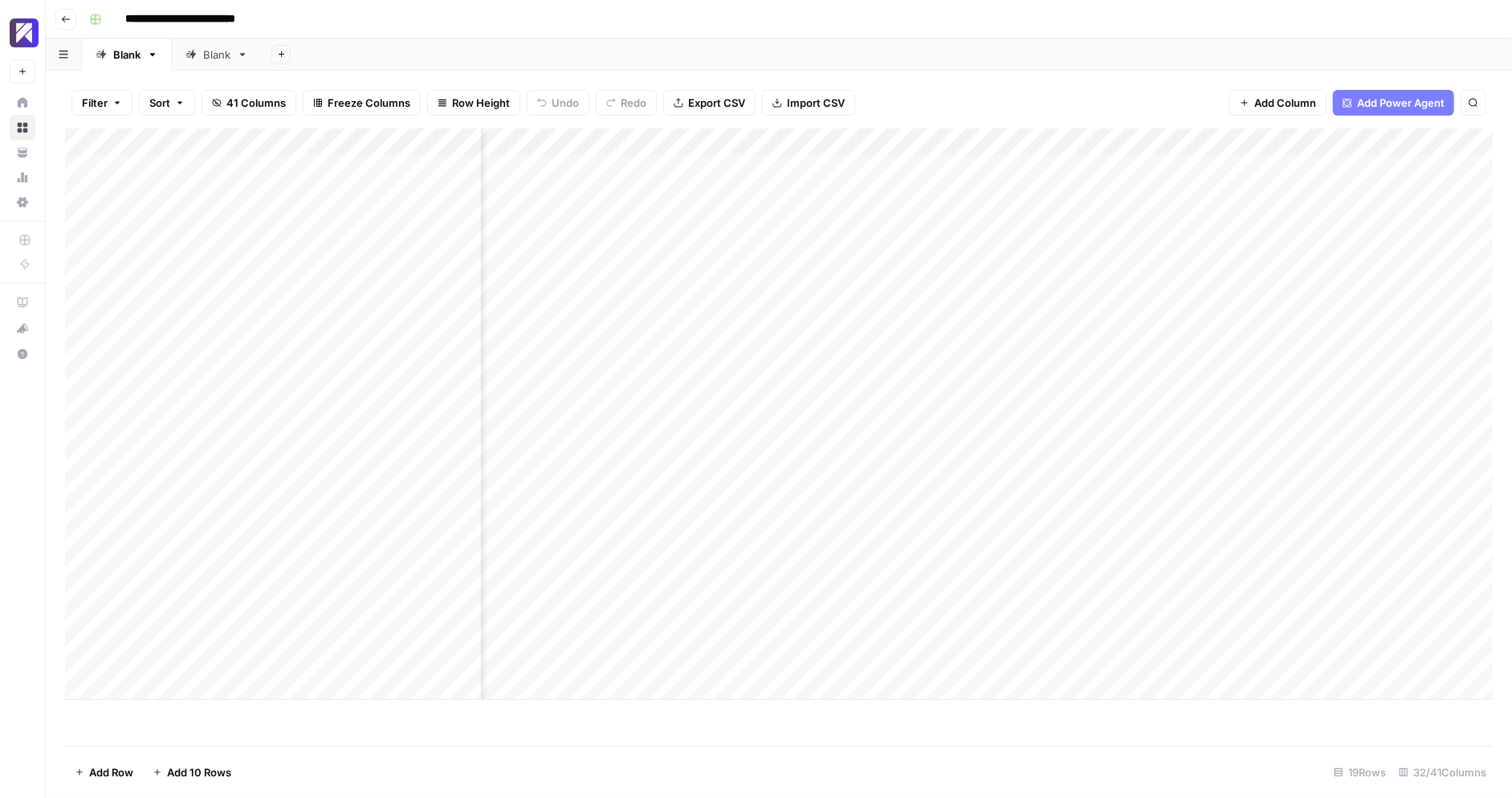
click at [929, 557] on div "Add Column" at bounding box center [779, 414] width 1428 height 572
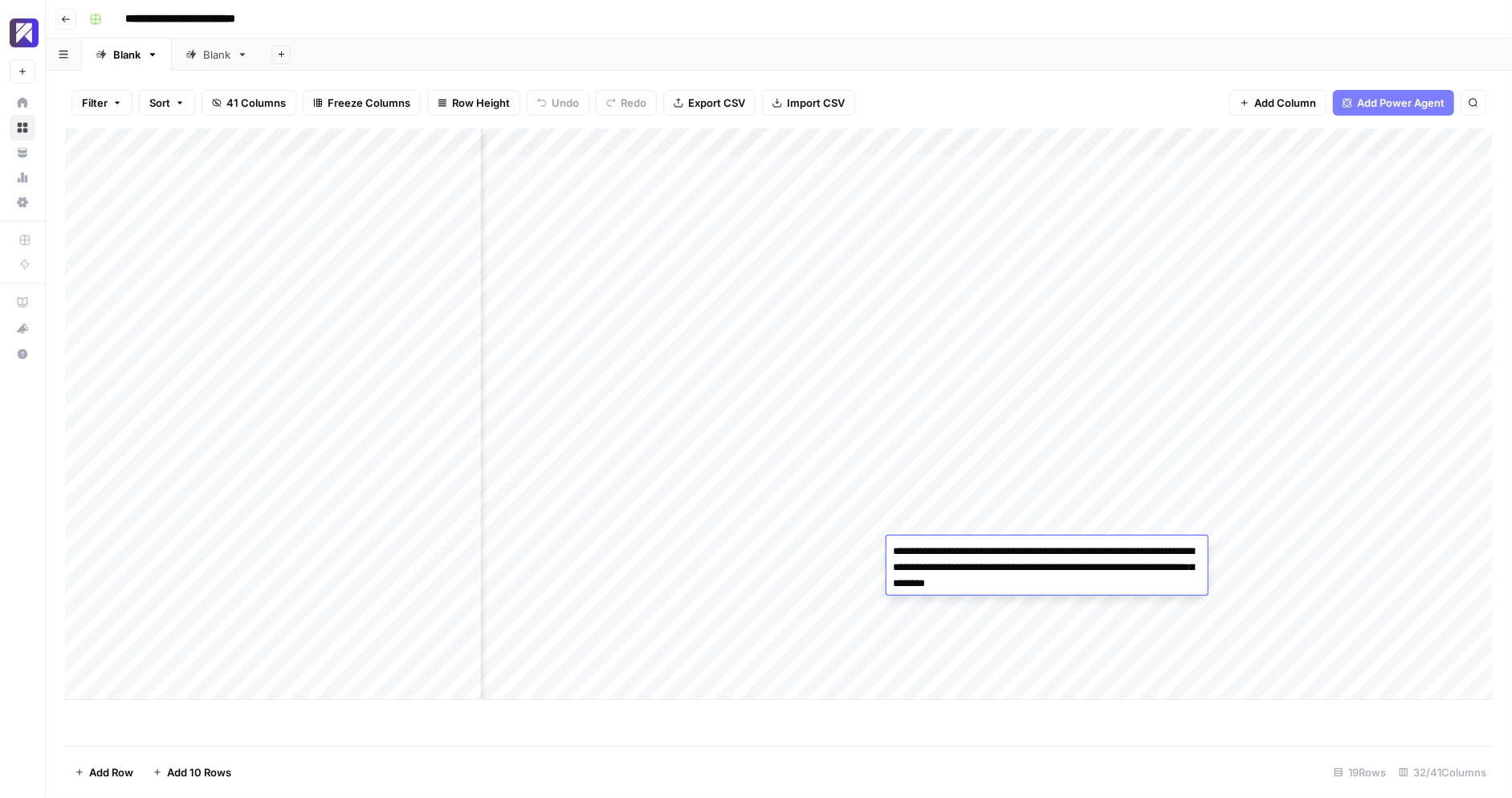
click at [924, 528] on div "Add Column" at bounding box center [779, 414] width 1428 height 572
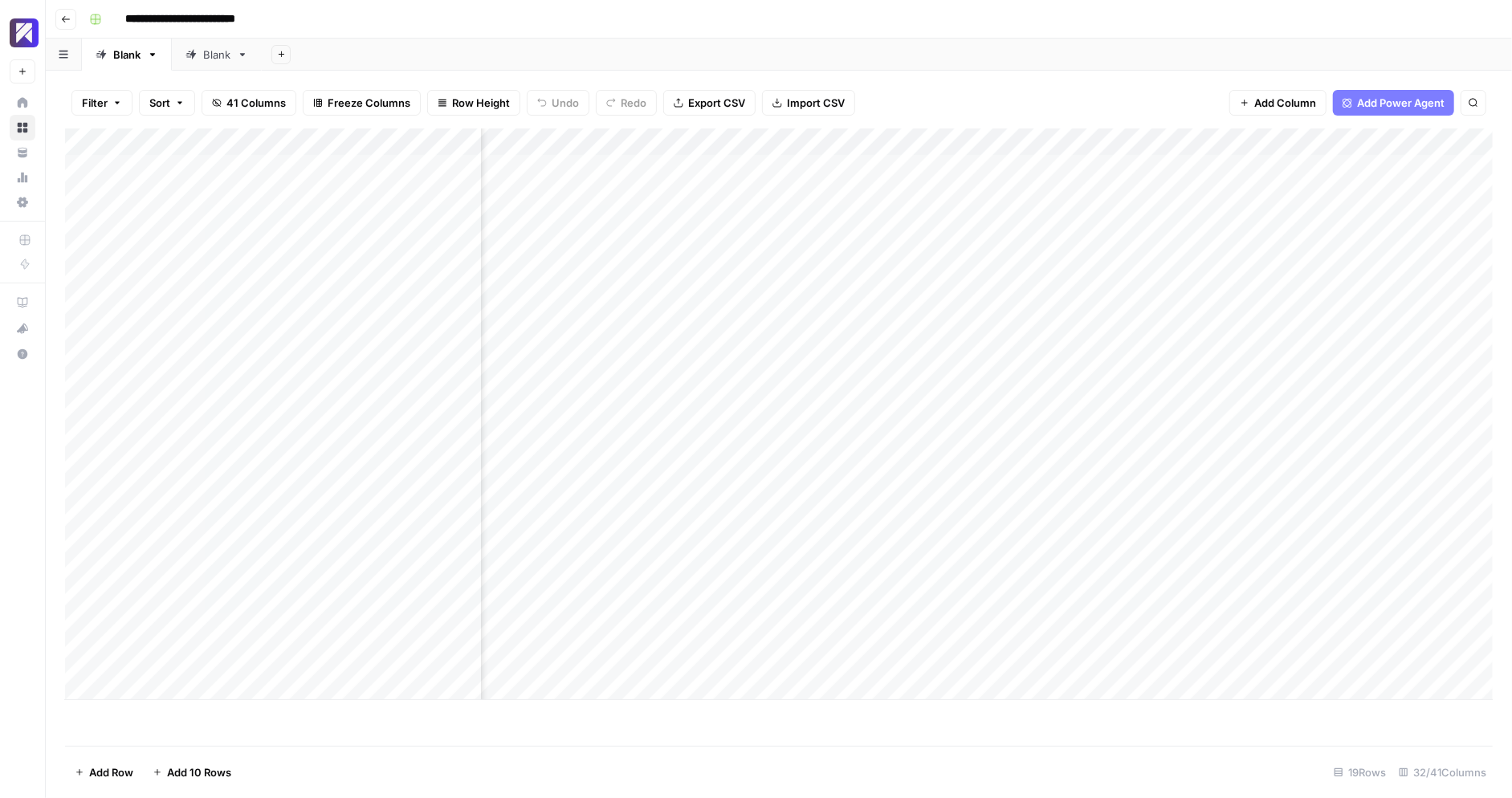
click at [916, 464] on div "Add Column" at bounding box center [779, 414] width 1428 height 572
click at [809, 476] on div "Add Column" at bounding box center [779, 414] width 1428 height 572
click at [770, 630] on div "Add Column" at bounding box center [779, 414] width 1428 height 572
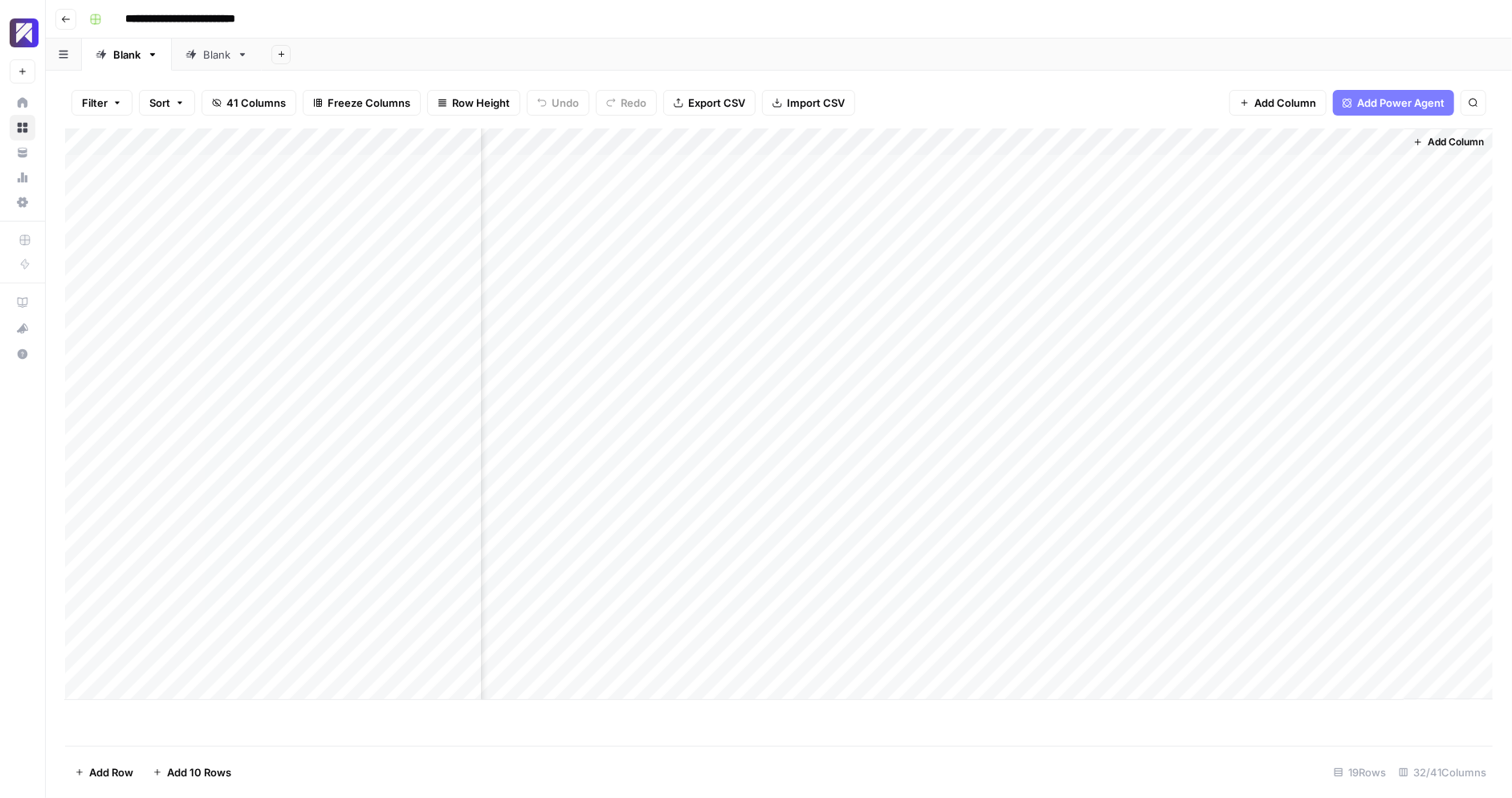
click at [868, 554] on div "Add Column" at bounding box center [779, 414] width 1428 height 572
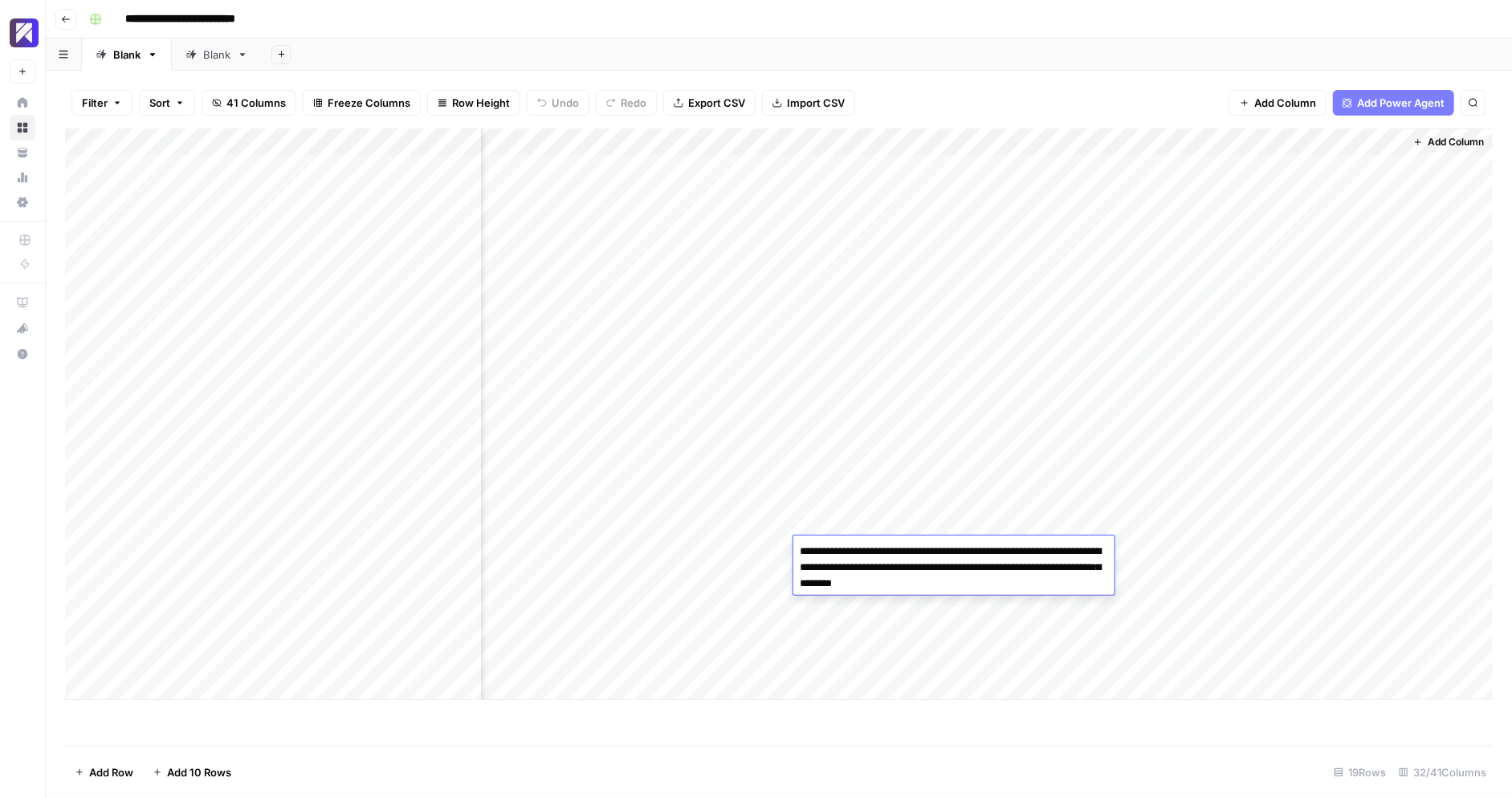
click at [847, 617] on div "Add Column" at bounding box center [779, 414] width 1428 height 572
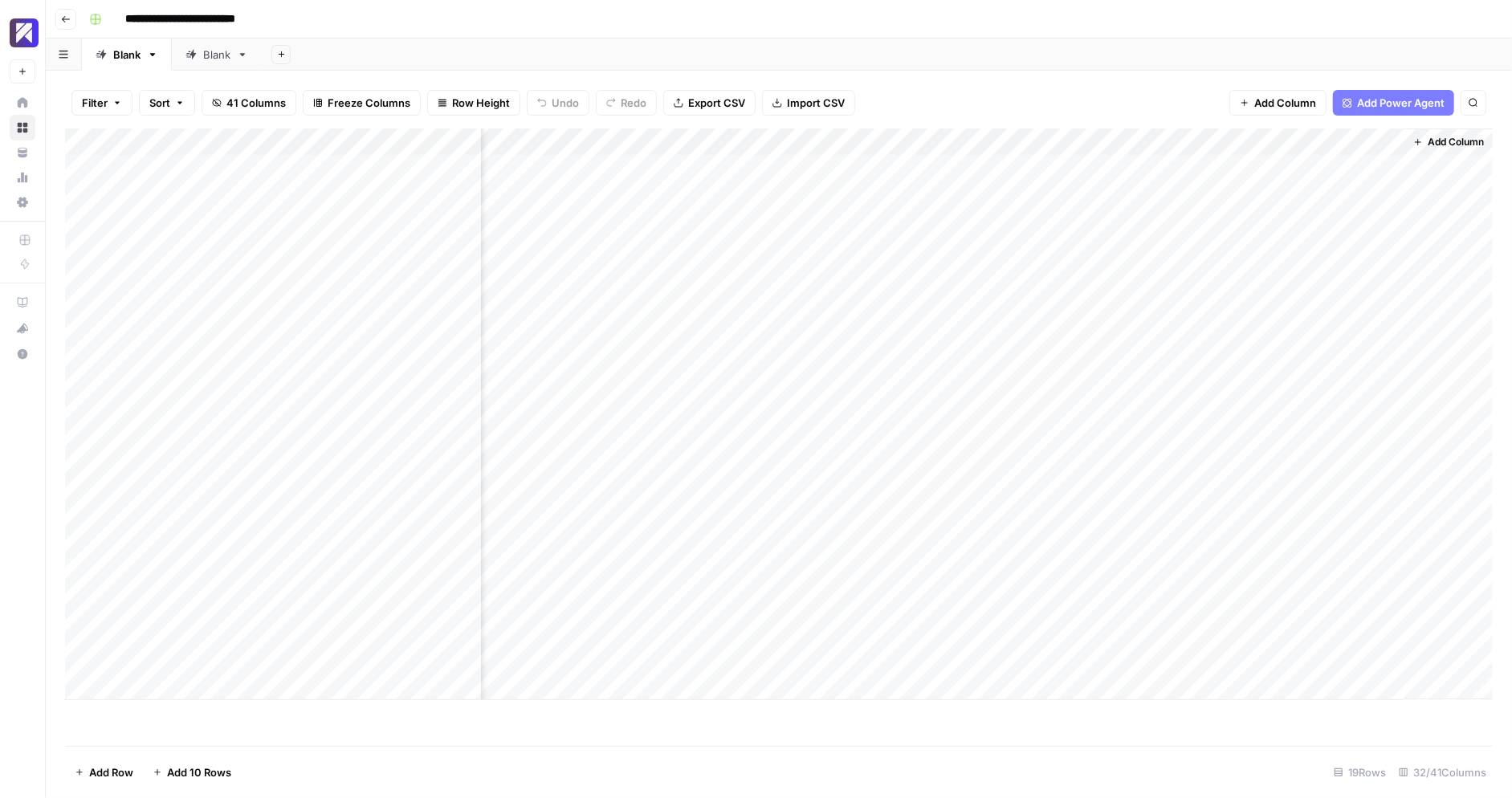
click at [838, 576] on div "Add Column" at bounding box center [779, 414] width 1428 height 572
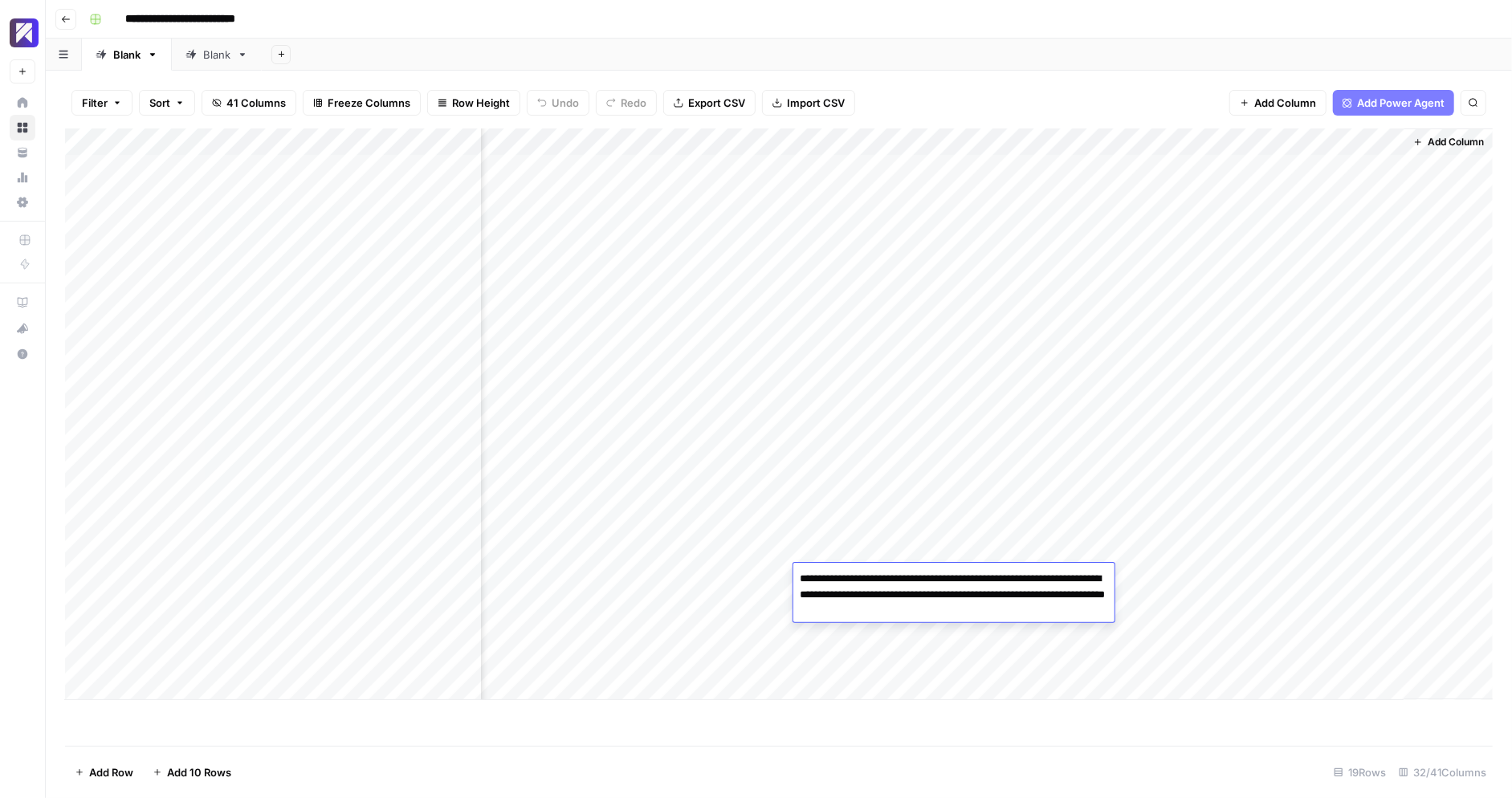
click at [843, 546] on div "Add Column" at bounding box center [779, 414] width 1428 height 572
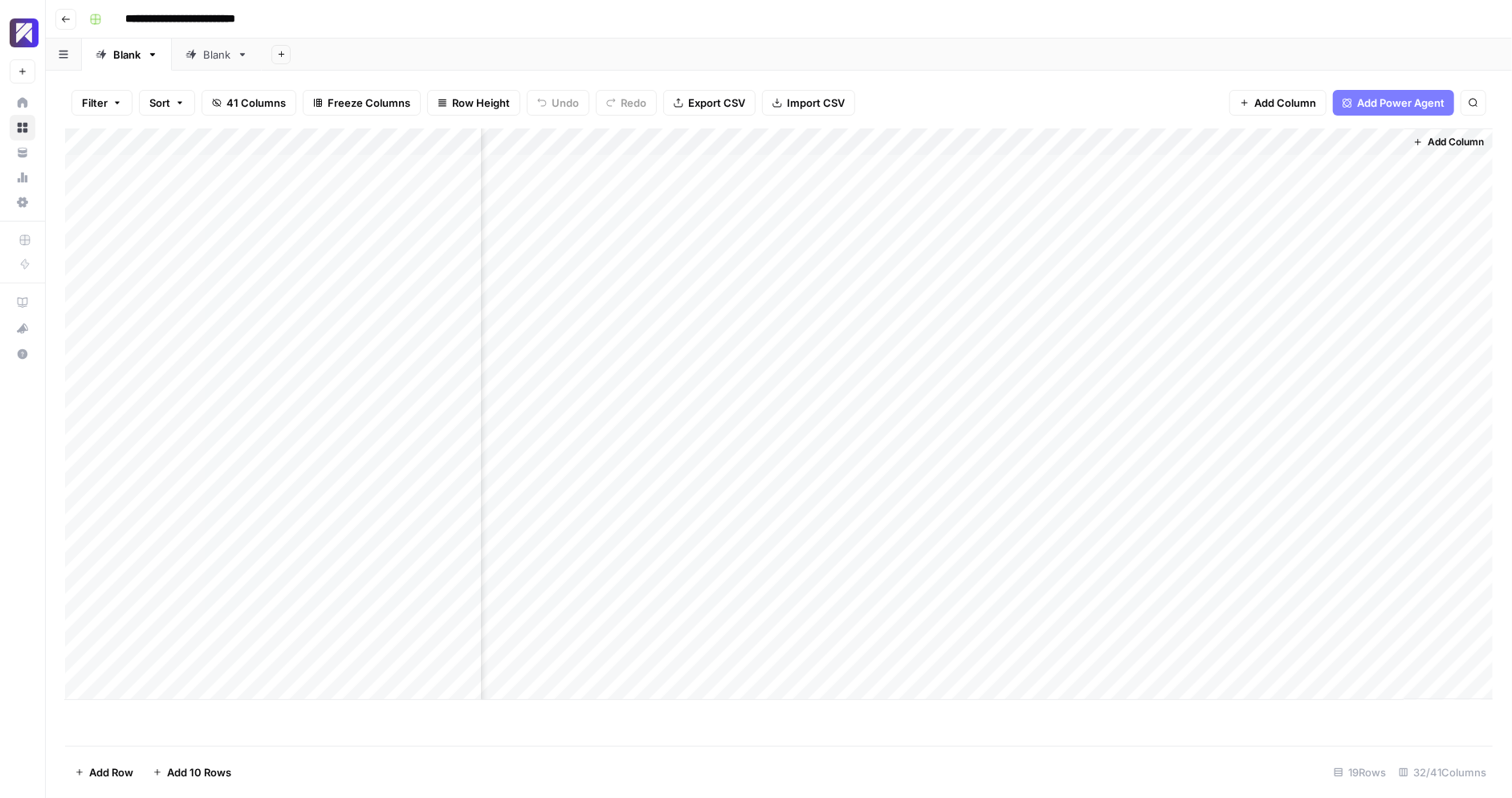
click at [843, 546] on div "Add Column" at bounding box center [779, 414] width 1428 height 572
